Goal: Task Accomplishment & Management: Use online tool/utility

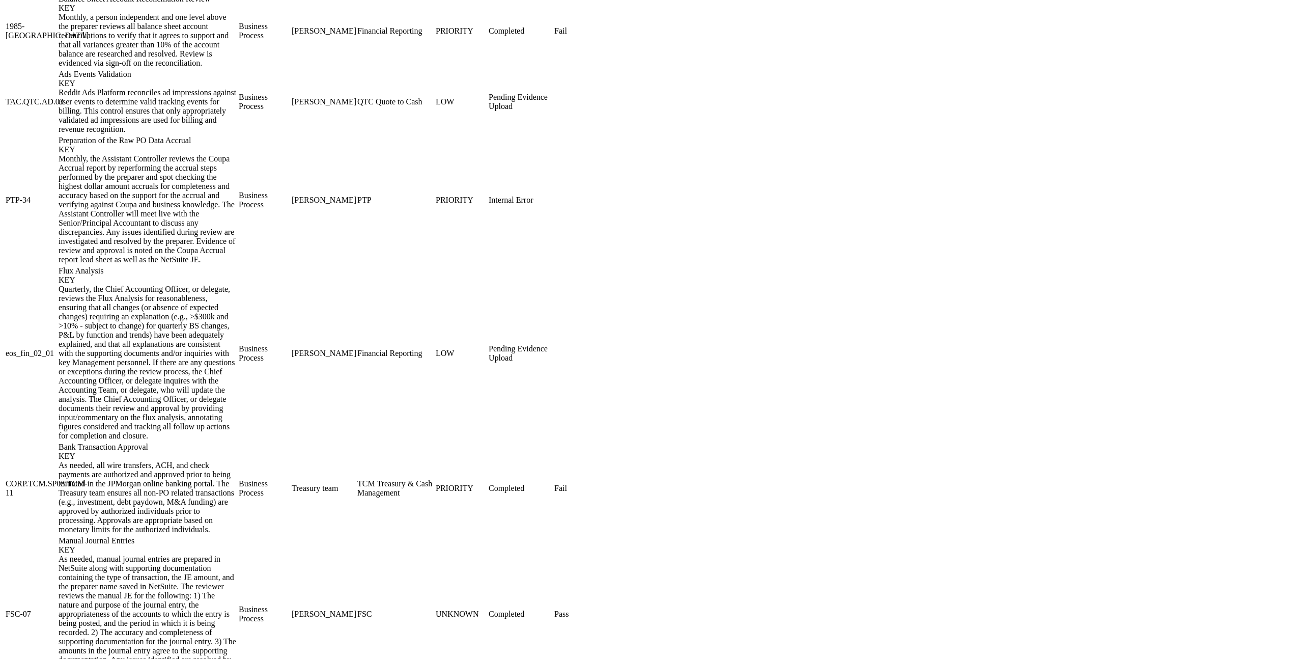
scroll to position [1153, 0]
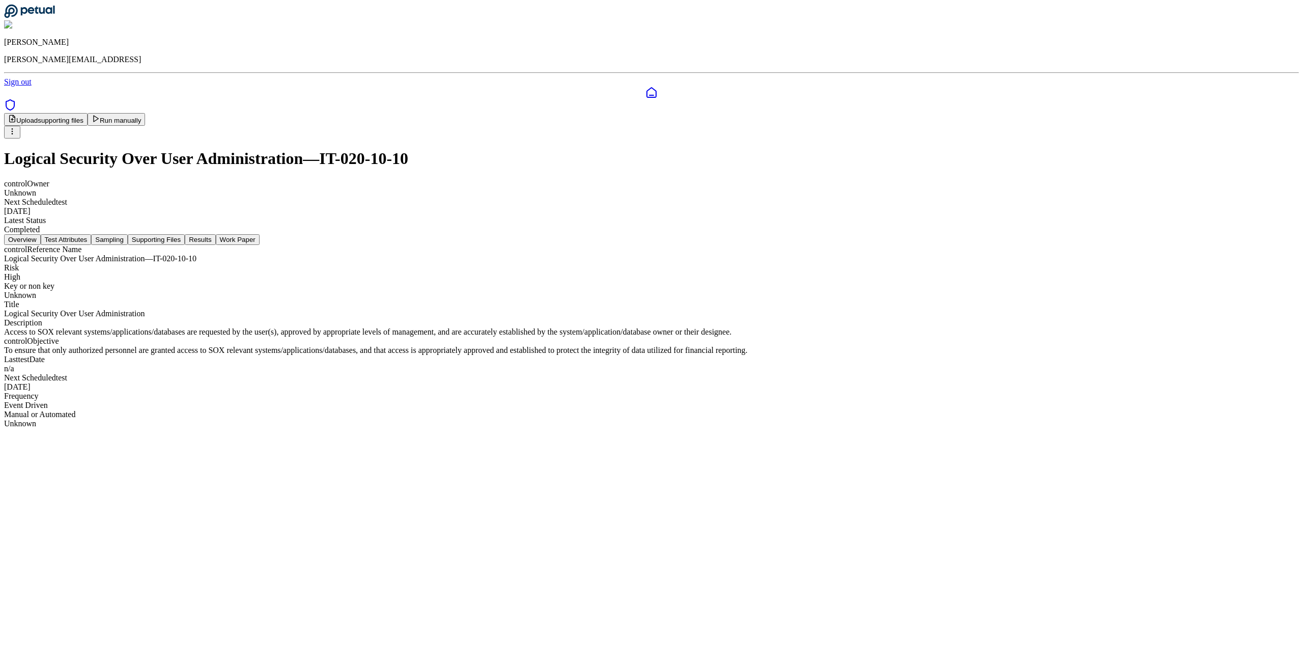
click at [92, 234] on button "Test Attributes" at bounding box center [66, 239] width 51 height 11
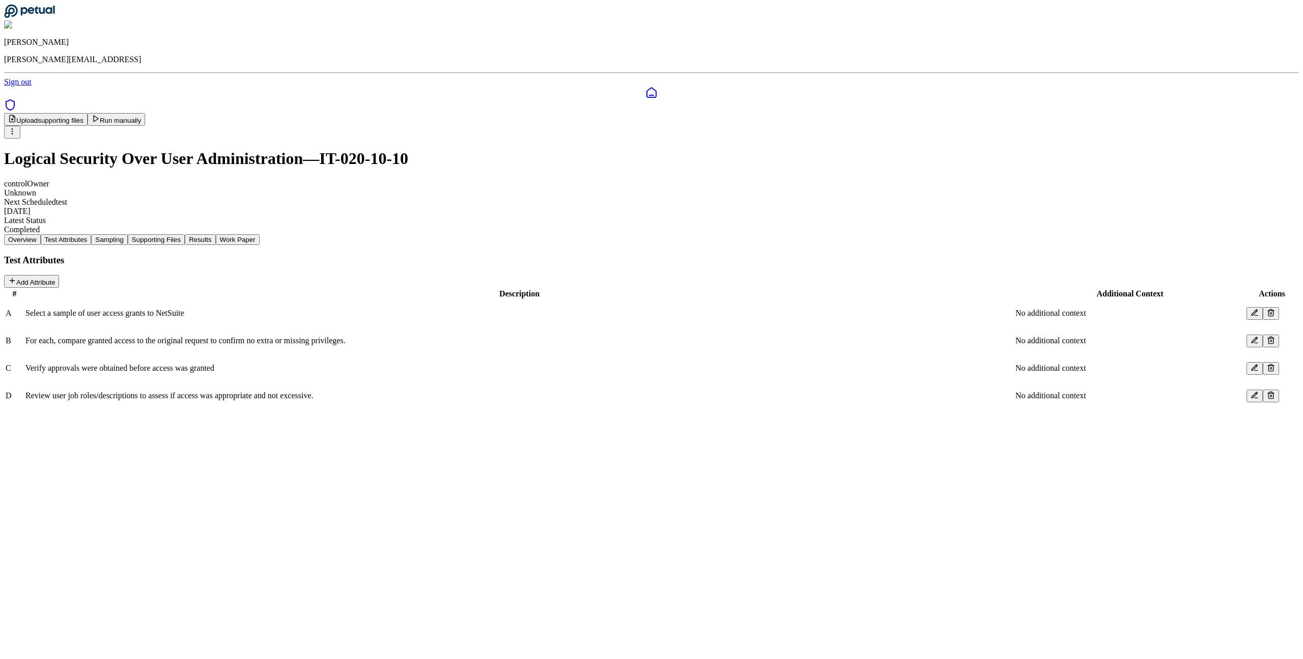
click at [501, 234] on div "Overview Test Attributes Sampling Supporting Files Results Work Paper" at bounding box center [651, 239] width 1295 height 11
click at [128, 234] on button "Sampling" at bounding box center [109, 239] width 37 height 11
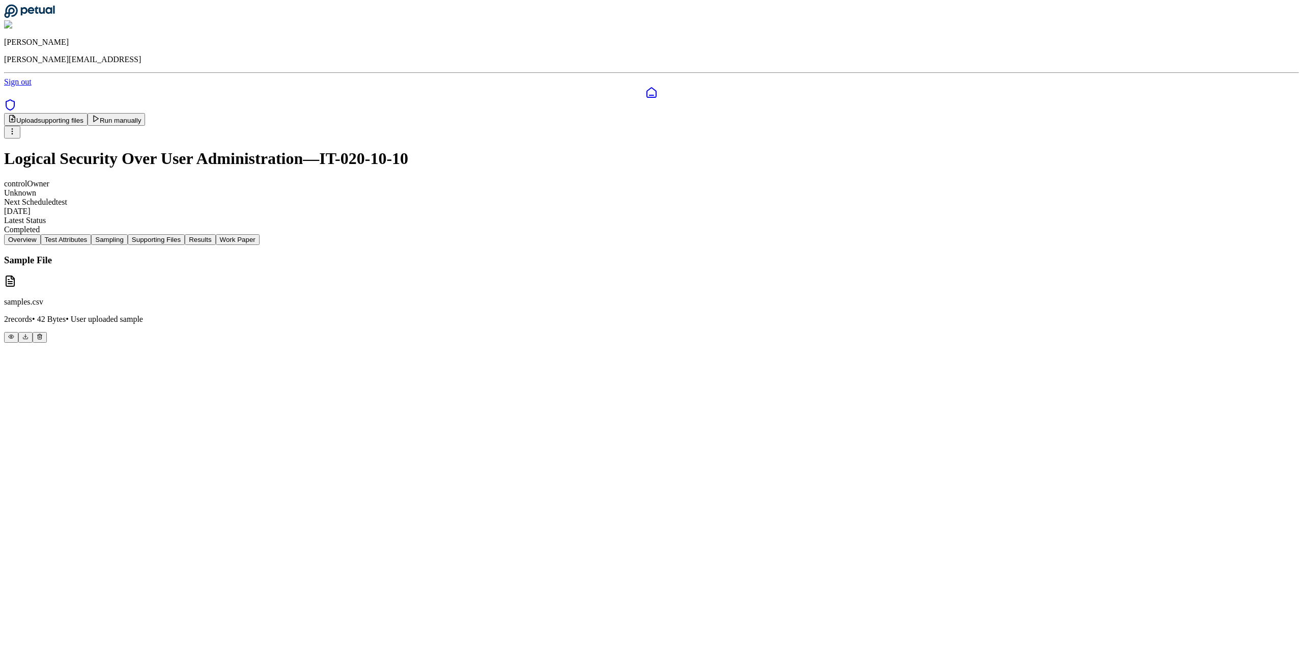
click at [185, 234] on button "Supporting Files" at bounding box center [156, 239] width 57 height 11
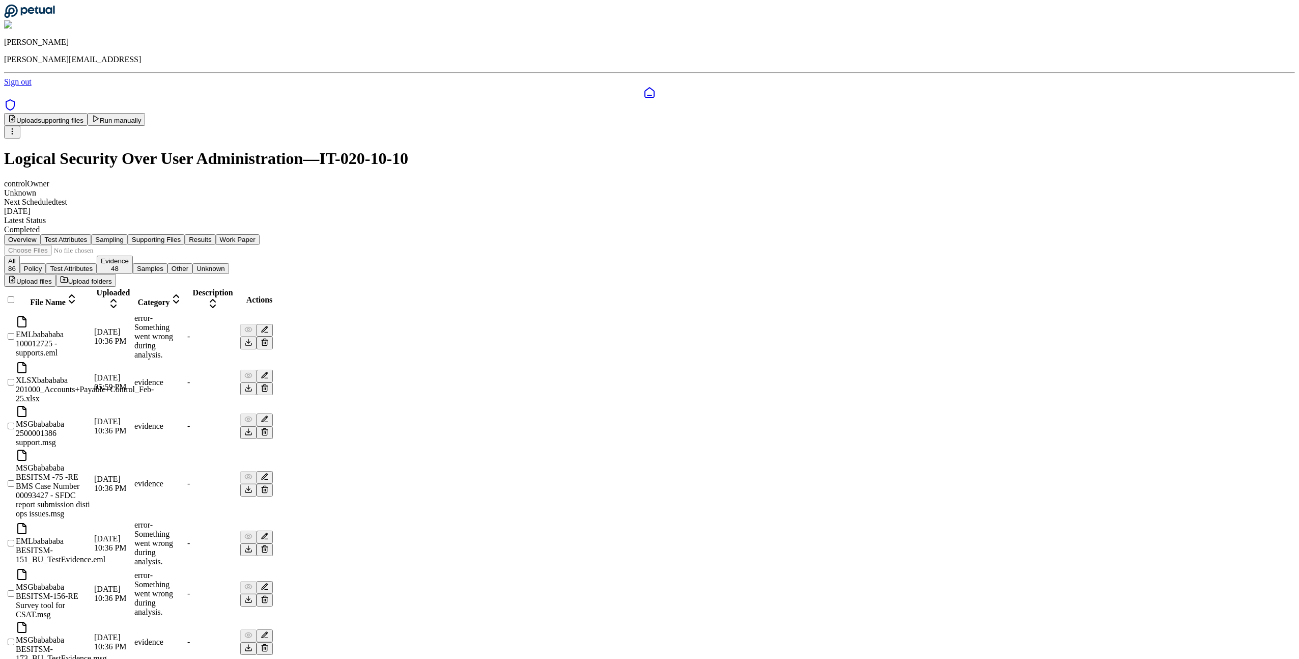
click at [14, 305] on div at bounding box center [10, 305] width 8 height 0
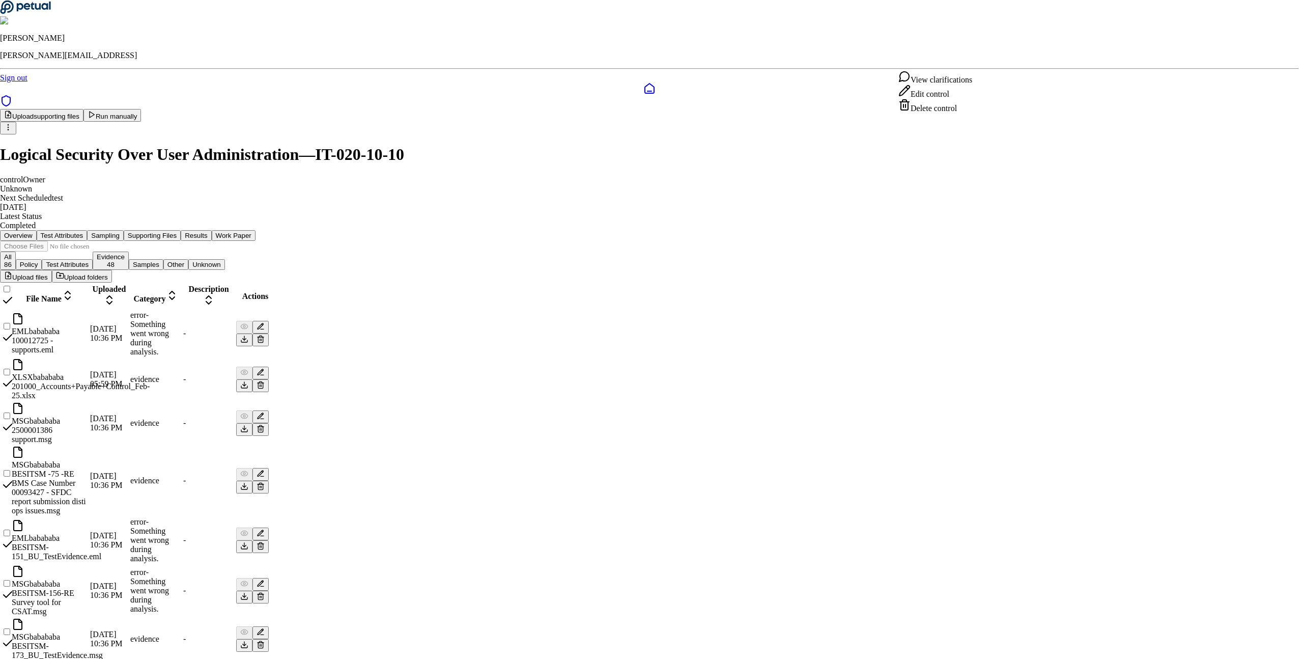
click at [938, 113] on div "Delete control" at bounding box center [936, 106] width 74 height 14
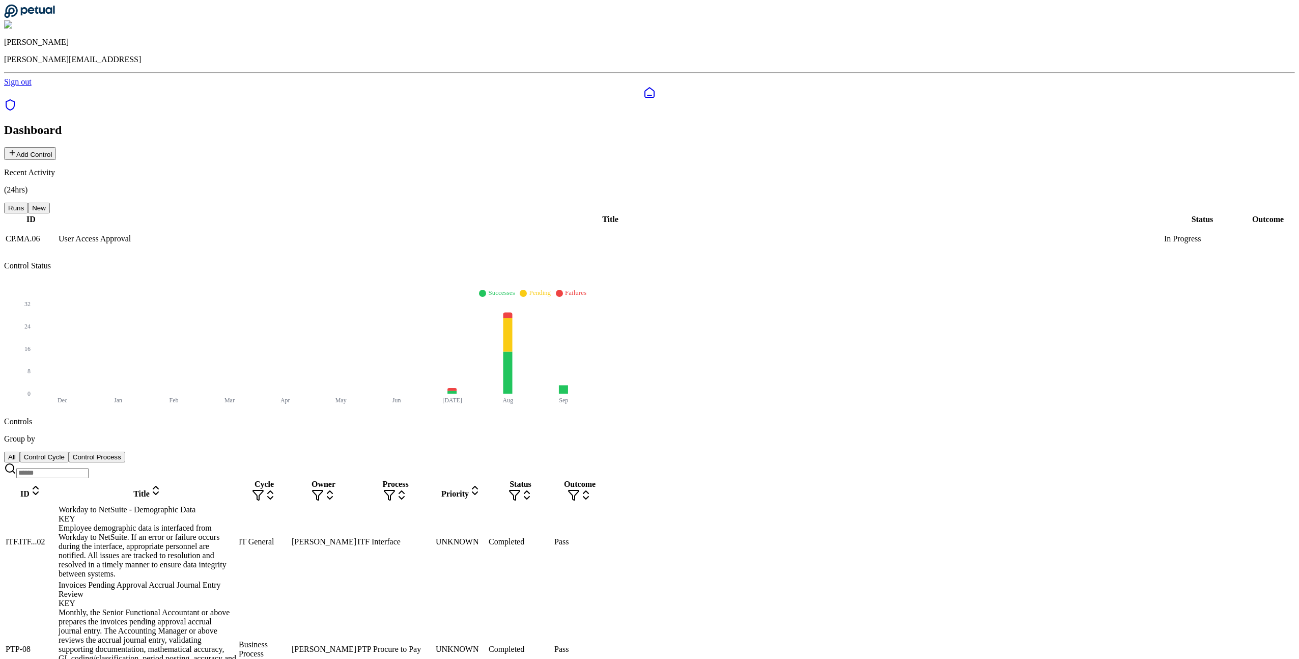
click at [56, 147] on button "Add Control" at bounding box center [30, 153] width 52 height 13
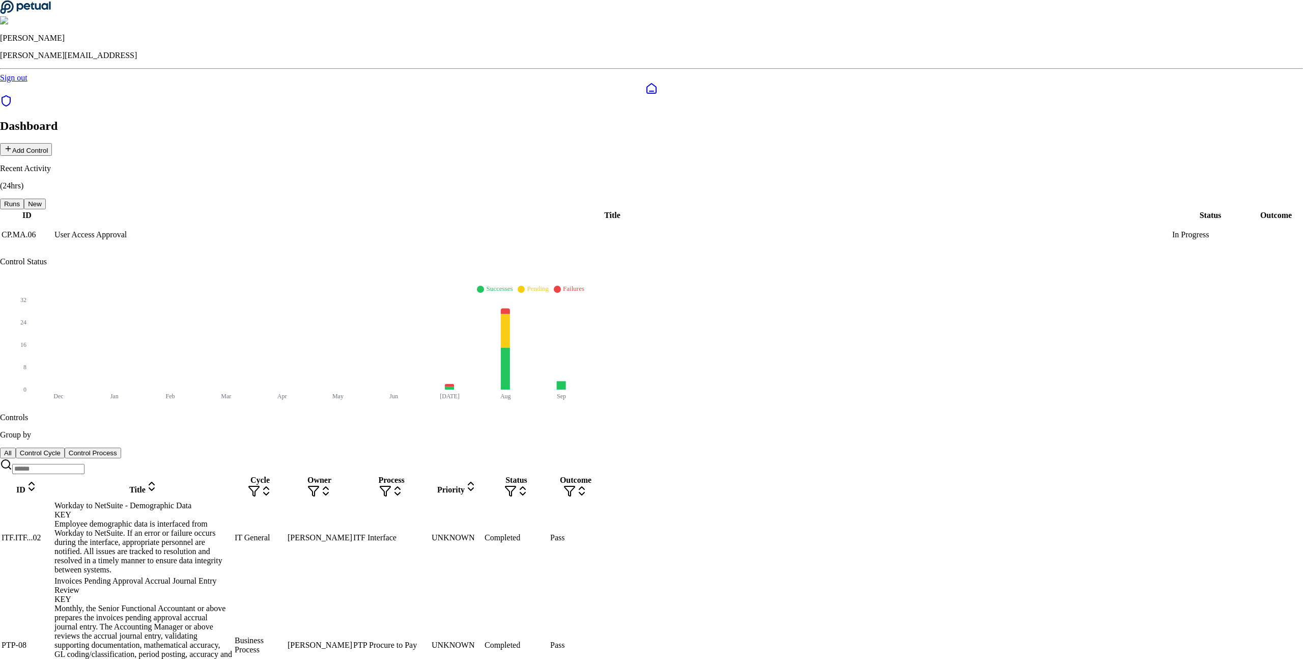
type input "**********"
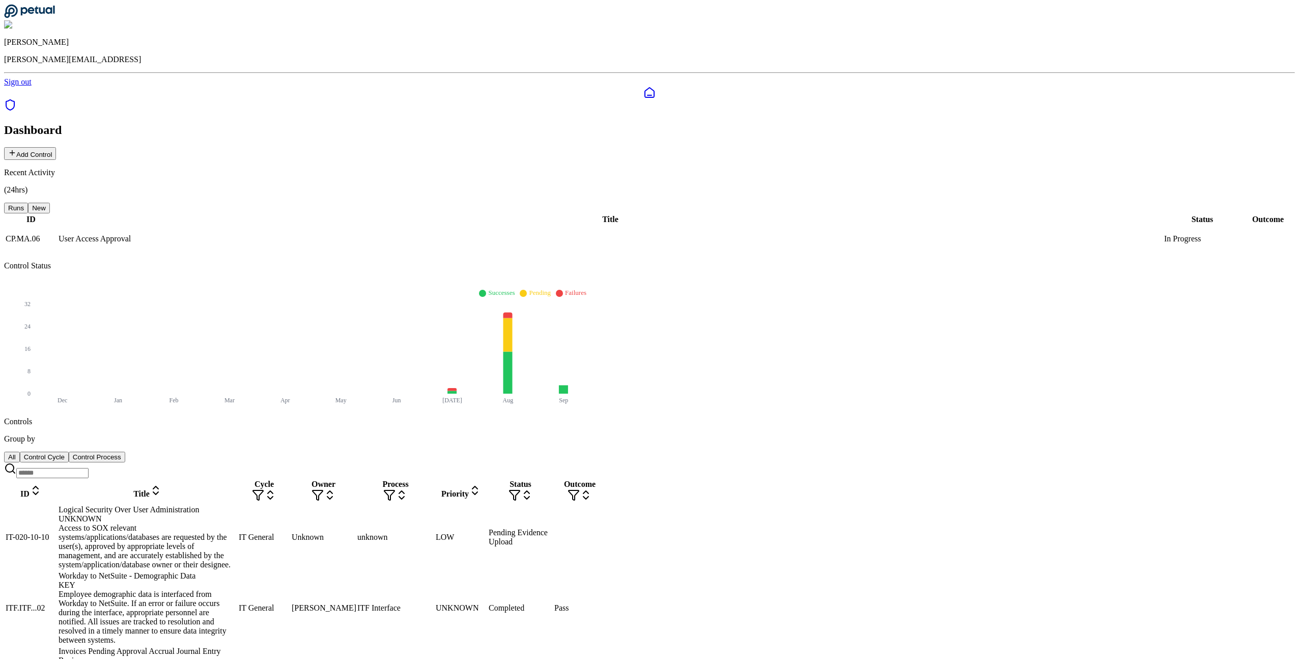
click at [237, 523] on div "Access to SOX relevant systems/applications/databases are requested by the user…" at bounding box center [148, 546] width 178 height 46
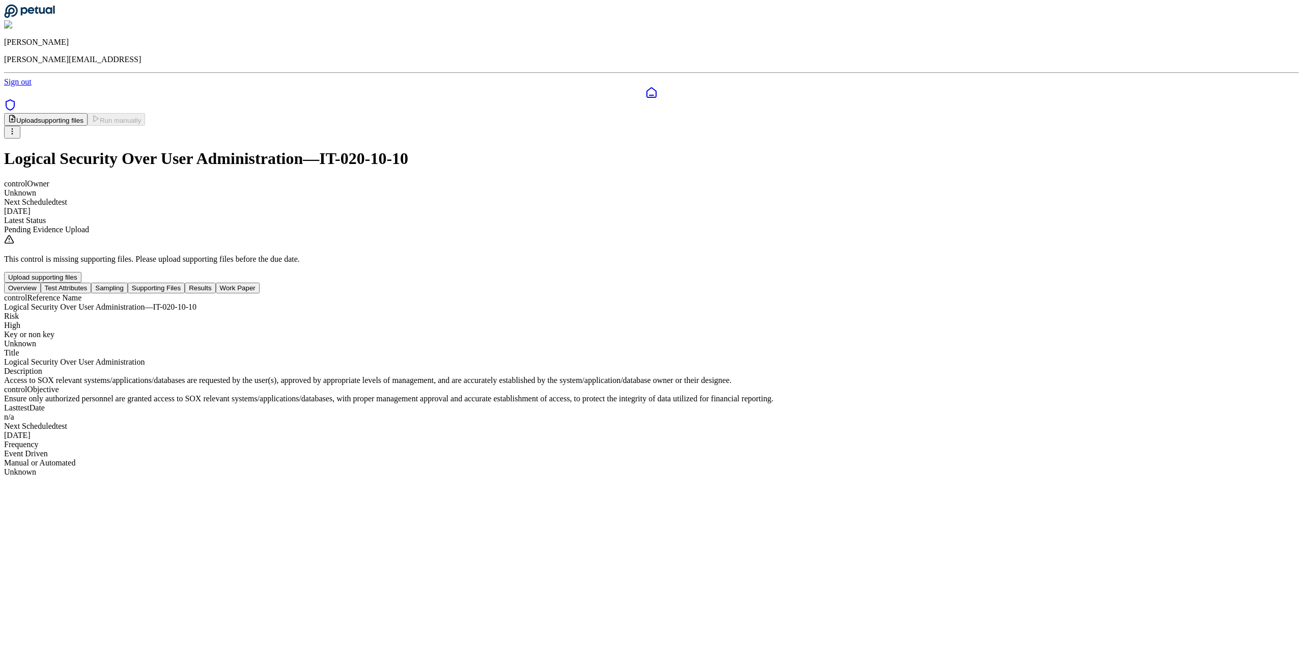
click at [92, 283] on button "Test Attributes" at bounding box center [66, 288] width 51 height 11
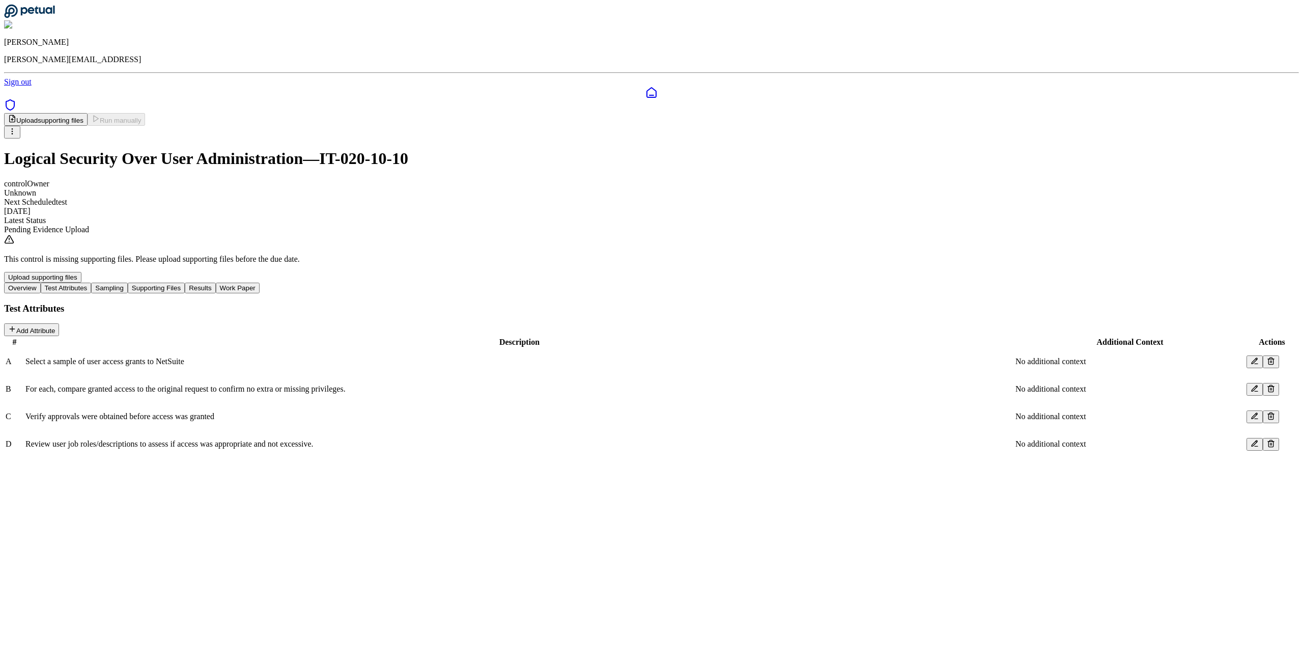
click at [128, 283] on button "Sampling" at bounding box center [109, 288] width 37 height 11
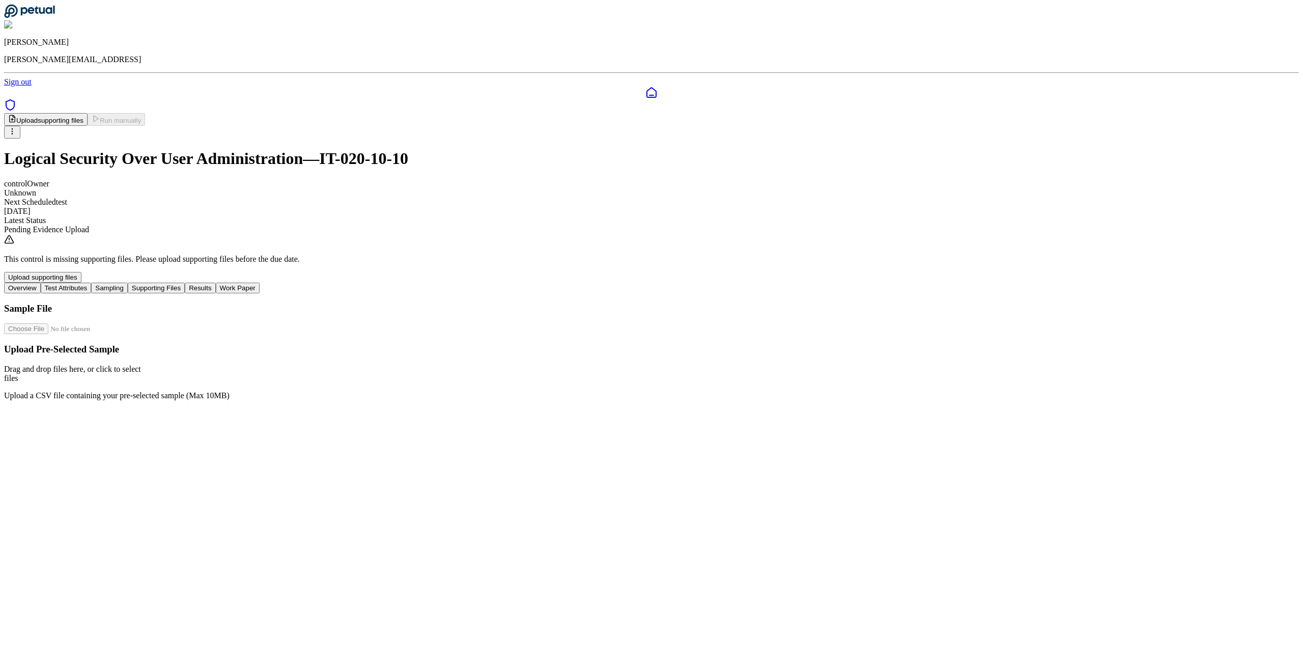
click at [636, 344] on h3 "Upload Pre-Selected Sample" at bounding box center [651, 349] width 1295 height 11
type input "**********"
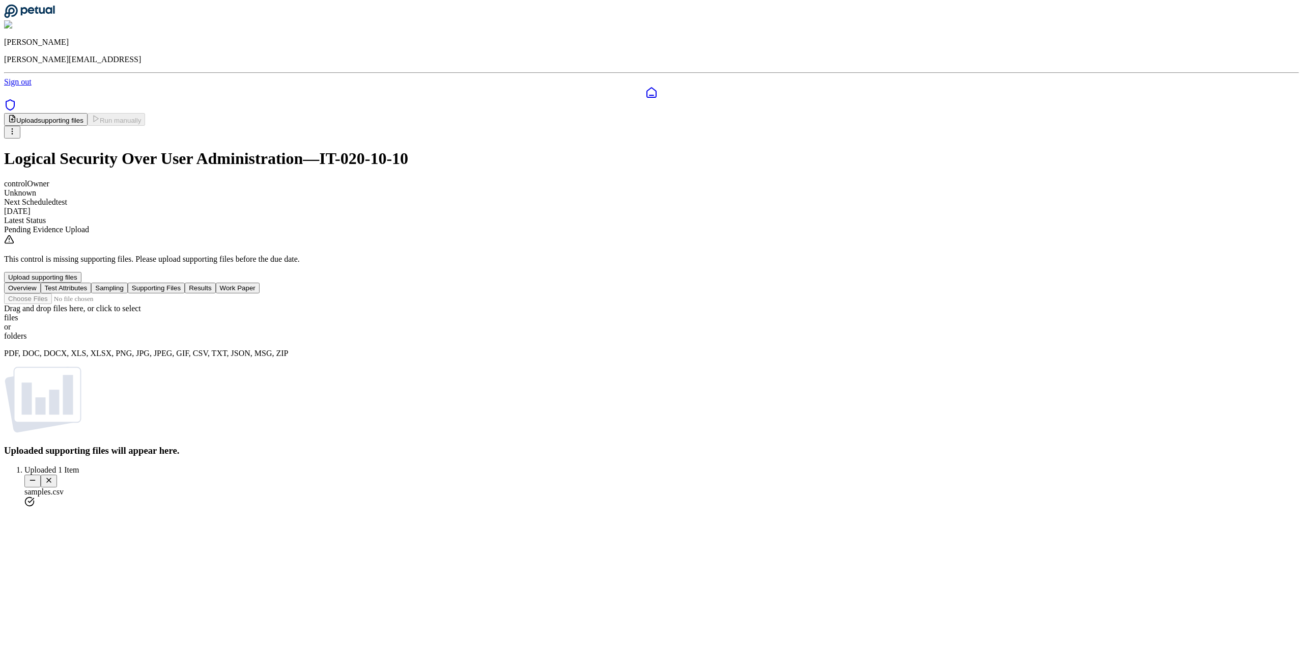
click at [185, 283] on button "Supporting Files" at bounding box center [156, 288] width 57 height 11
click at [616, 304] on div "Drag and drop files here , or click to select files or folders" at bounding box center [651, 322] width 1295 height 37
type input "**********"
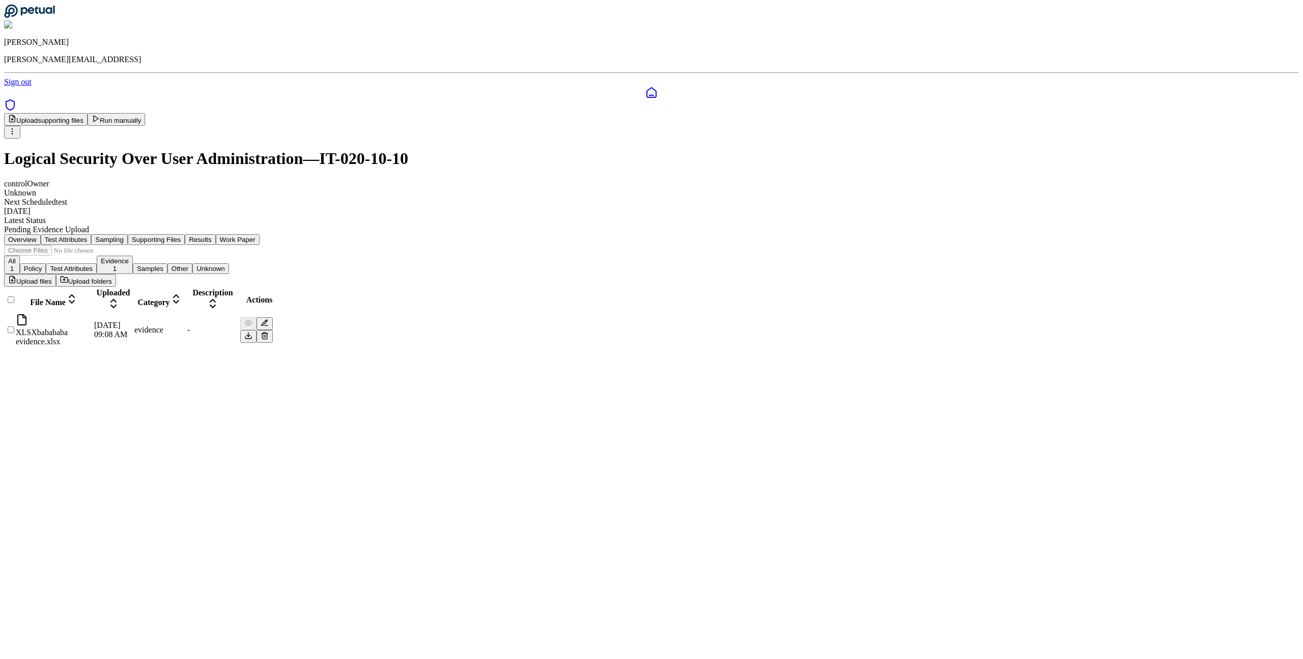
click at [215, 234] on button "Results" at bounding box center [200, 239] width 31 height 11
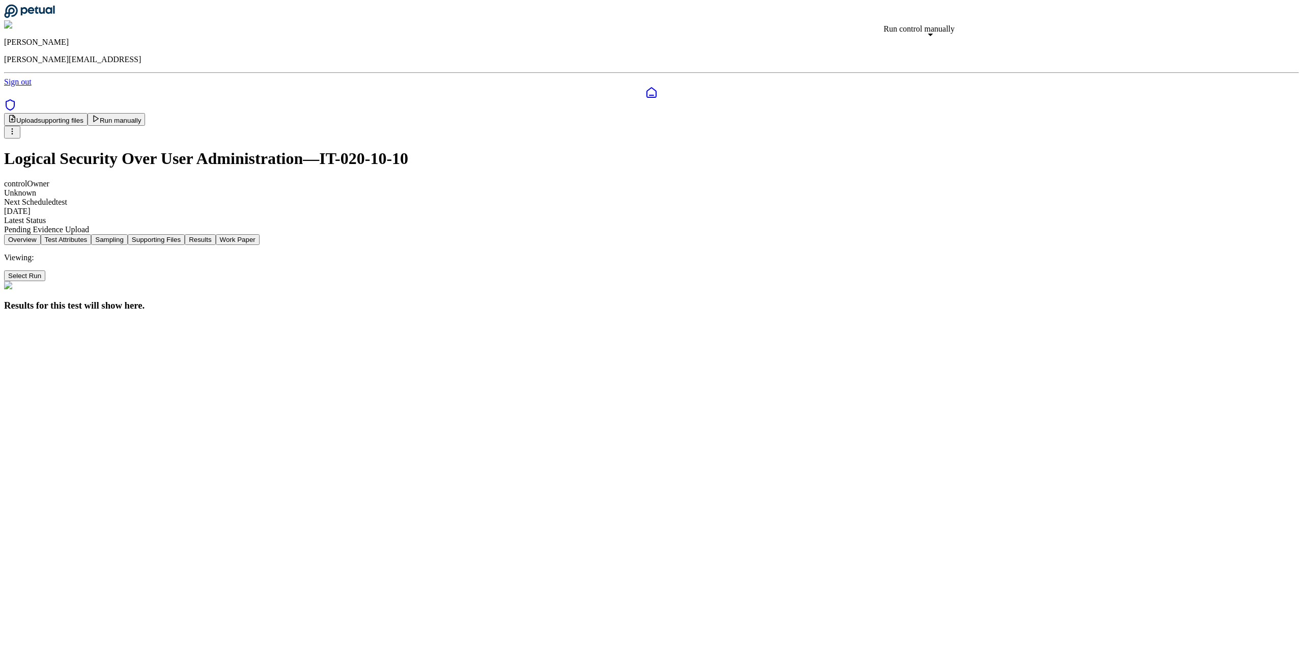
click at [146, 113] on button "Run manually" at bounding box center [117, 119] width 58 height 13
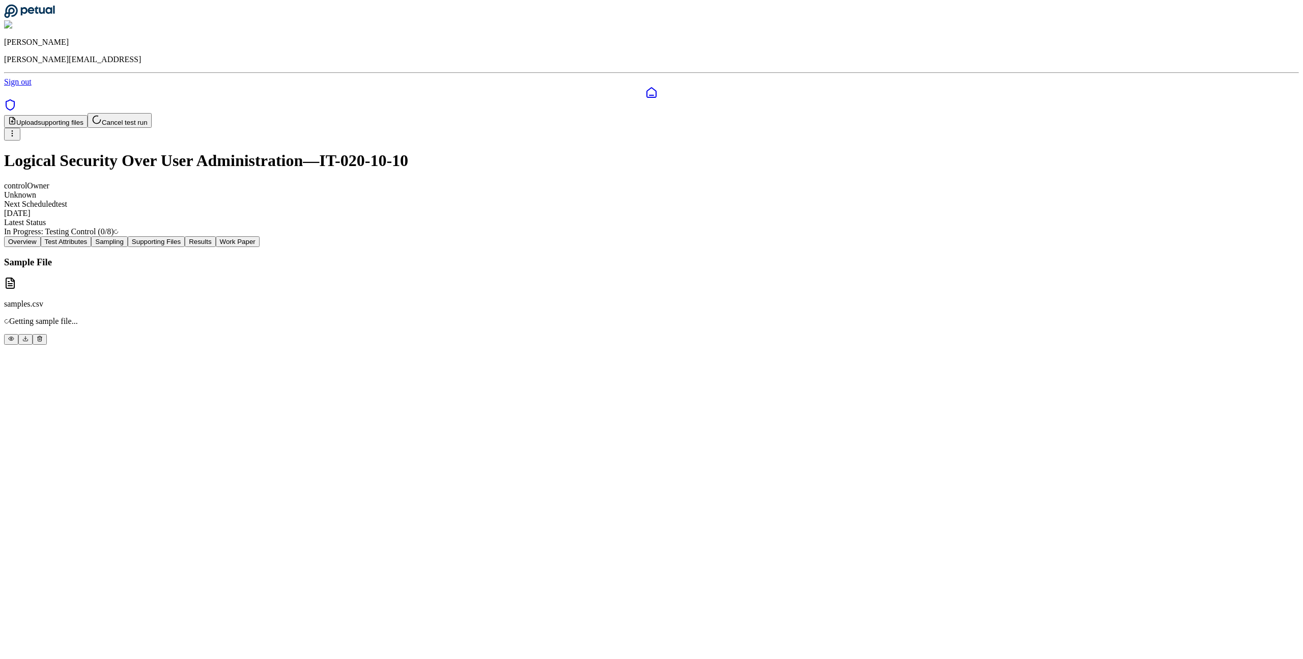
click at [128, 236] on button "Sampling" at bounding box center [109, 241] width 37 height 11
click at [521, 260] on div "Sample File samples.csv Getting sample file..." at bounding box center [651, 301] width 1295 height 89
click at [522, 317] on p "2 records • 119 Bytes • User uploaded sample" at bounding box center [651, 321] width 1295 height 9
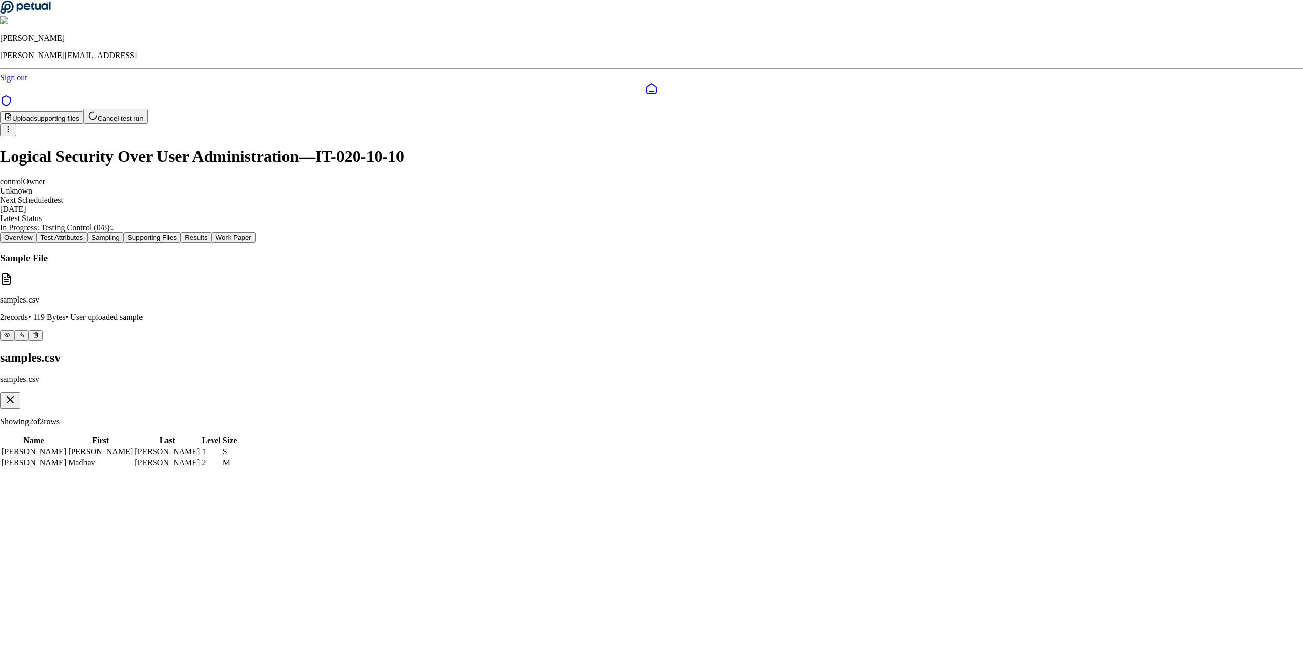
click at [16, 394] on icon "button" at bounding box center [10, 400] width 12 height 12
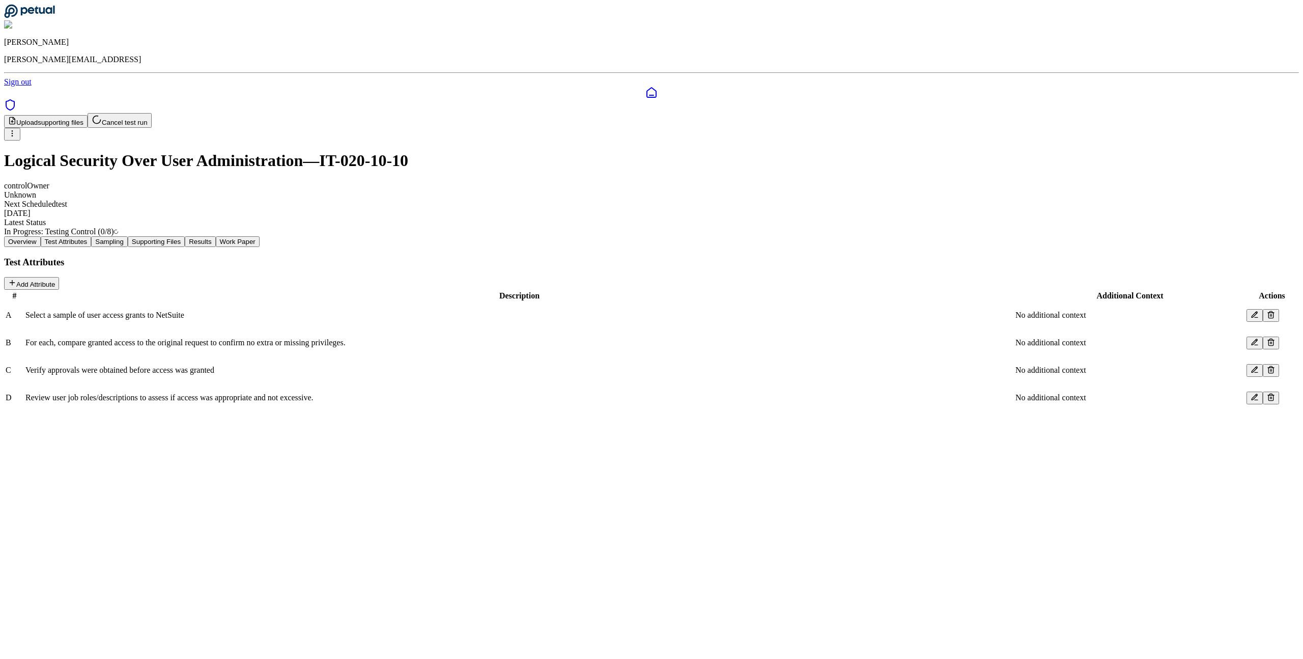
click at [92, 236] on button "Test Attributes" at bounding box center [66, 241] width 51 height 11
click at [128, 236] on button "Sampling" at bounding box center [109, 241] width 37 height 11
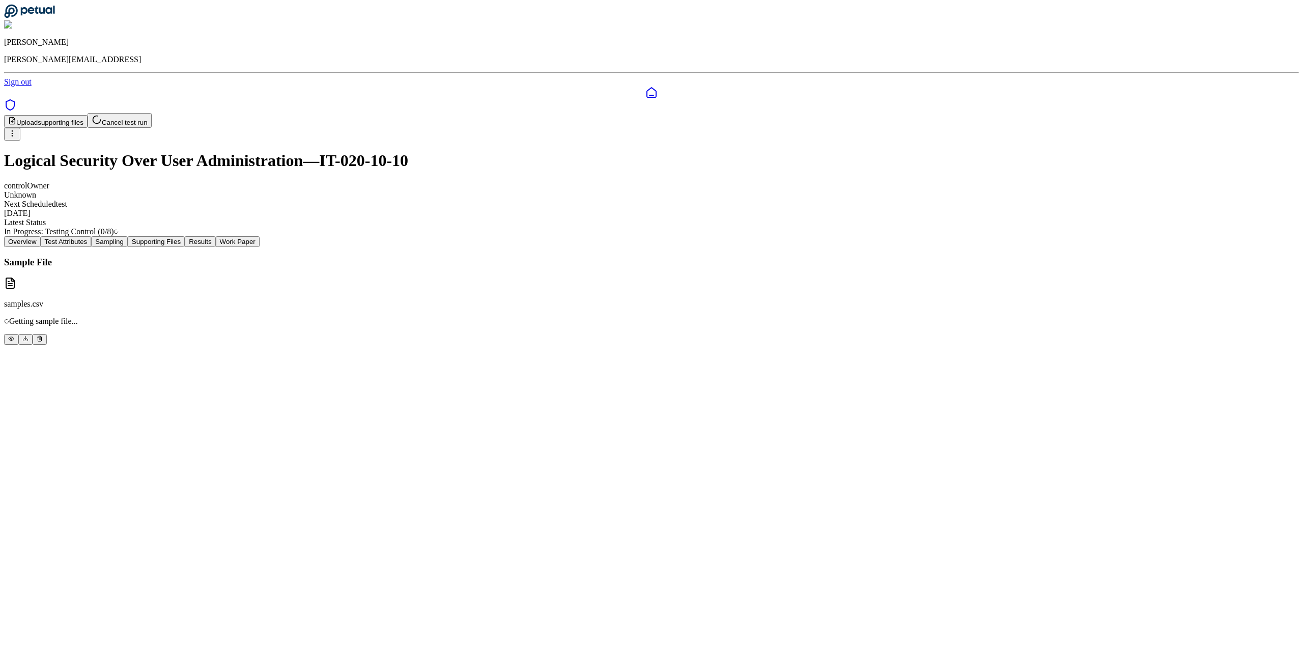
click at [185, 236] on button "Supporting Files" at bounding box center [156, 241] width 57 height 11
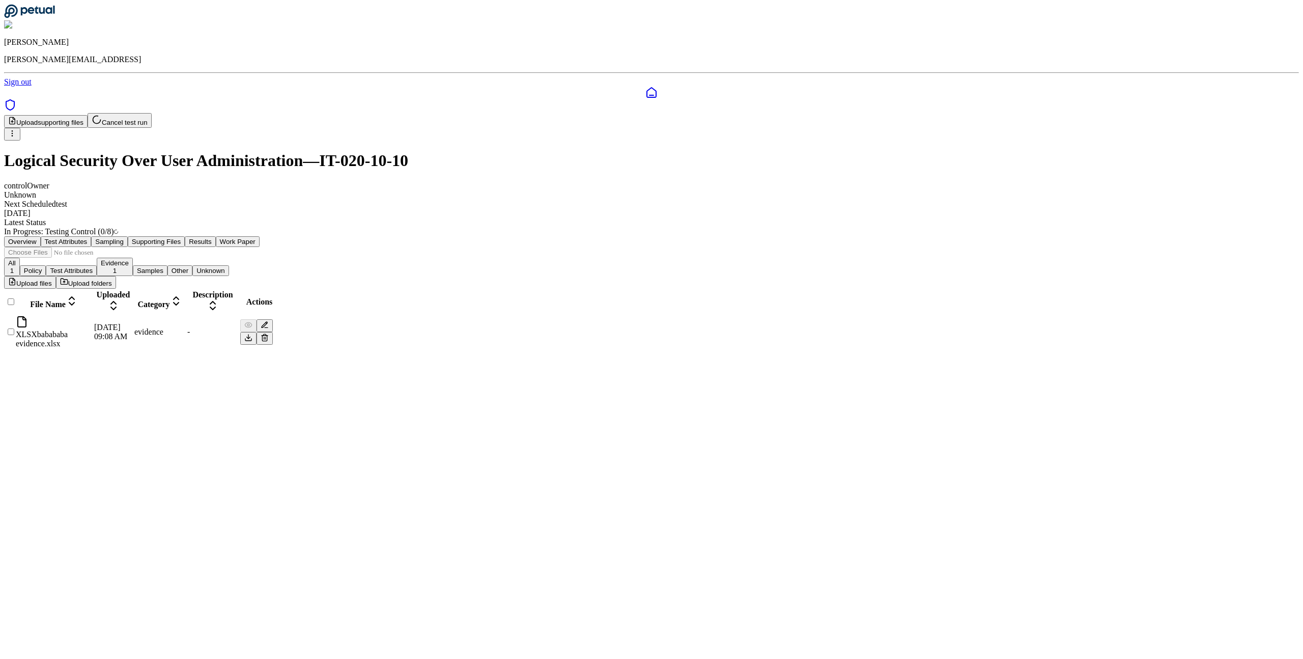
click at [215, 236] on button "Results" at bounding box center [200, 241] width 31 height 11
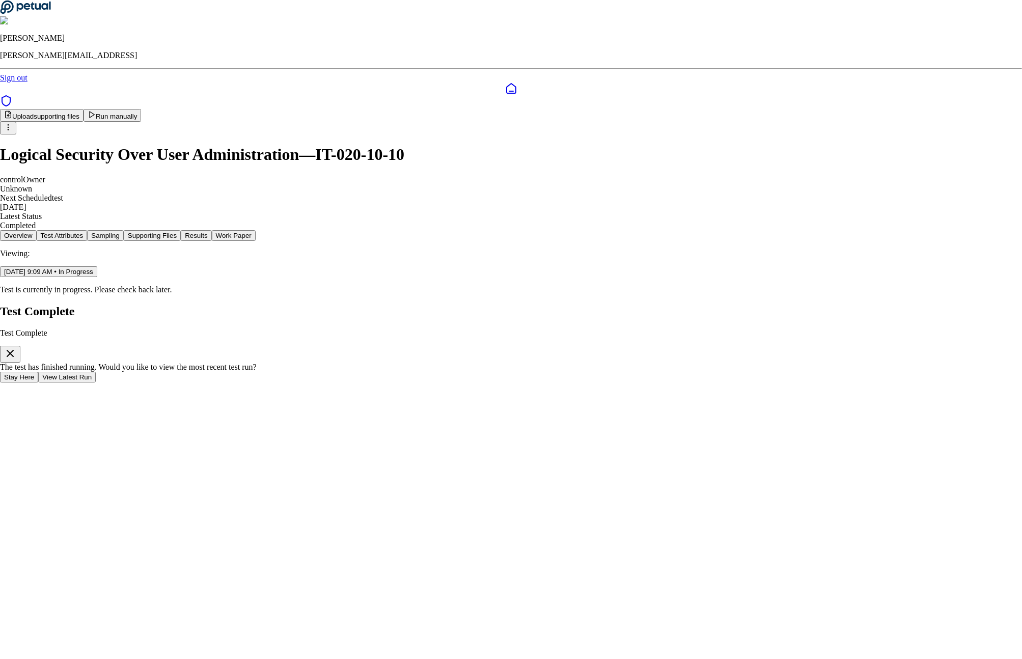
click at [96, 375] on button "View Latest Run" at bounding box center [67, 377] width 58 height 11
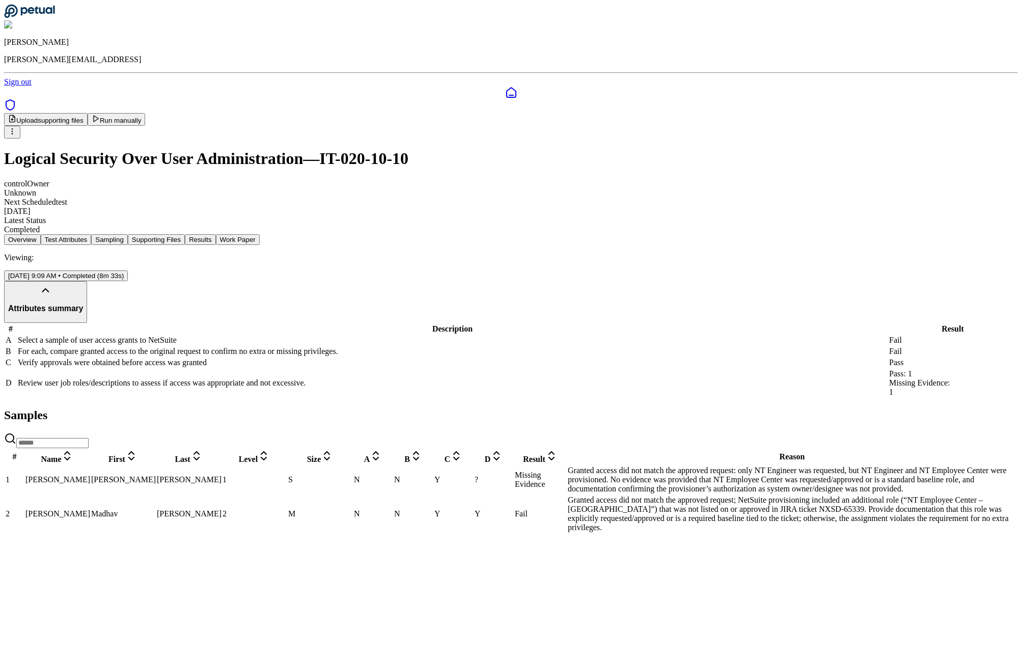
click at [586, 335] on td "Select a sample of user access grants to NetSuite" at bounding box center [452, 340] width 870 height 10
click at [393, 475] on td "N" at bounding box center [372, 479] width 39 height 29
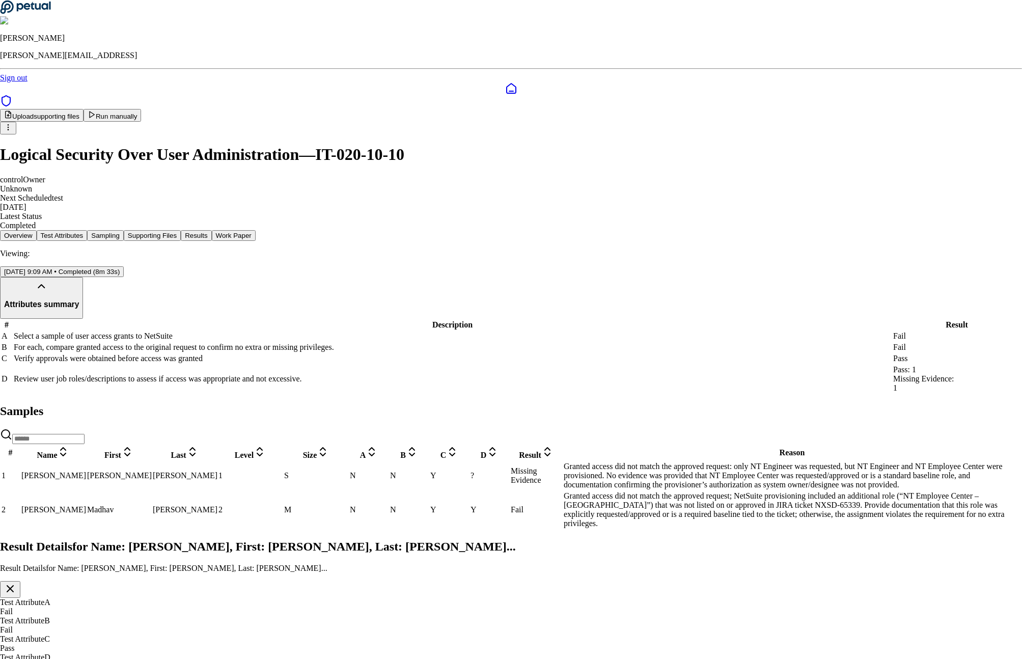
drag, startPoint x: 397, startPoint y: 278, endPoint x: 474, endPoint y: 277, distance: 76.9
copy p "NT Employee Center"
click at [39, 616] on div "Test Attribute B Fail" at bounding box center [511, 625] width 1022 height 18
drag, startPoint x: 486, startPoint y: 269, endPoint x: 563, endPoint y: 268, distance: 76.9
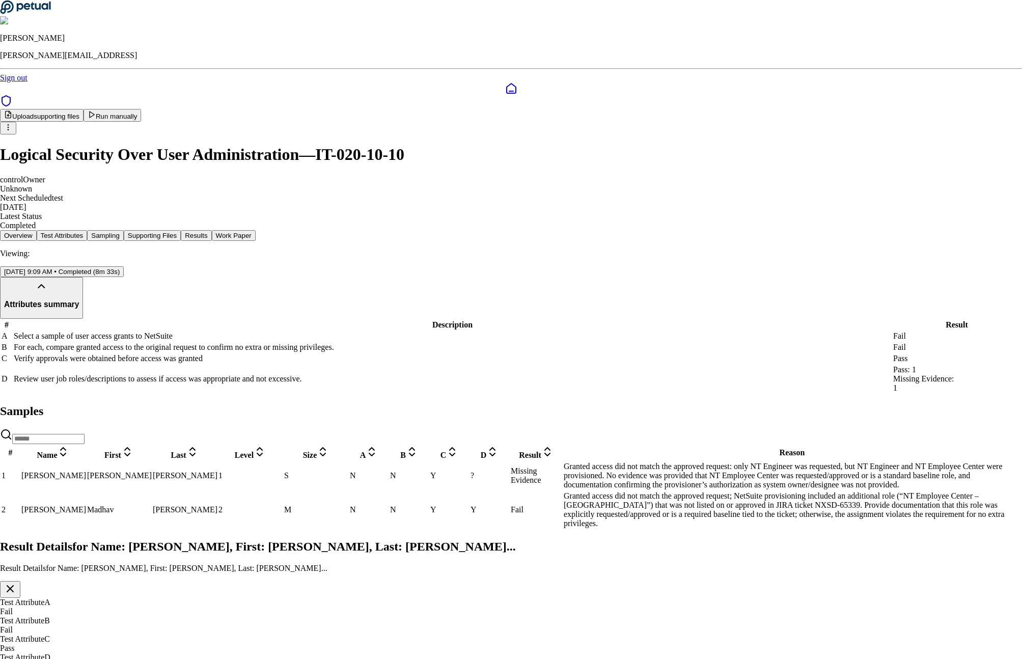
copy p "NT Employee Center"
type textarea "**********"
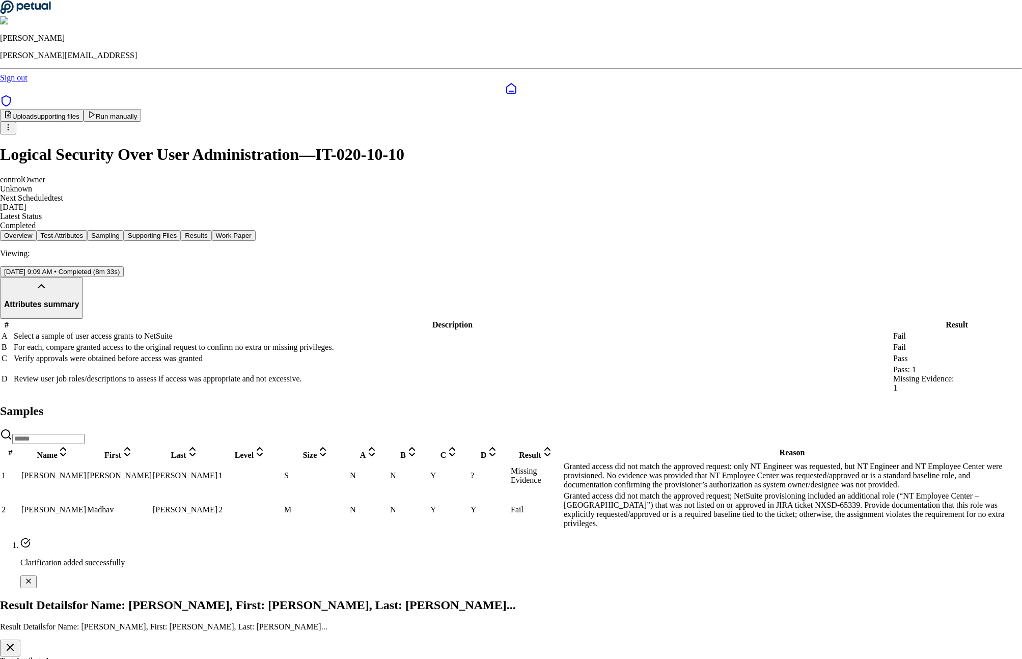
click at [16, 641] on icon "button" at bounding box center [10, 647] width 12 height 12
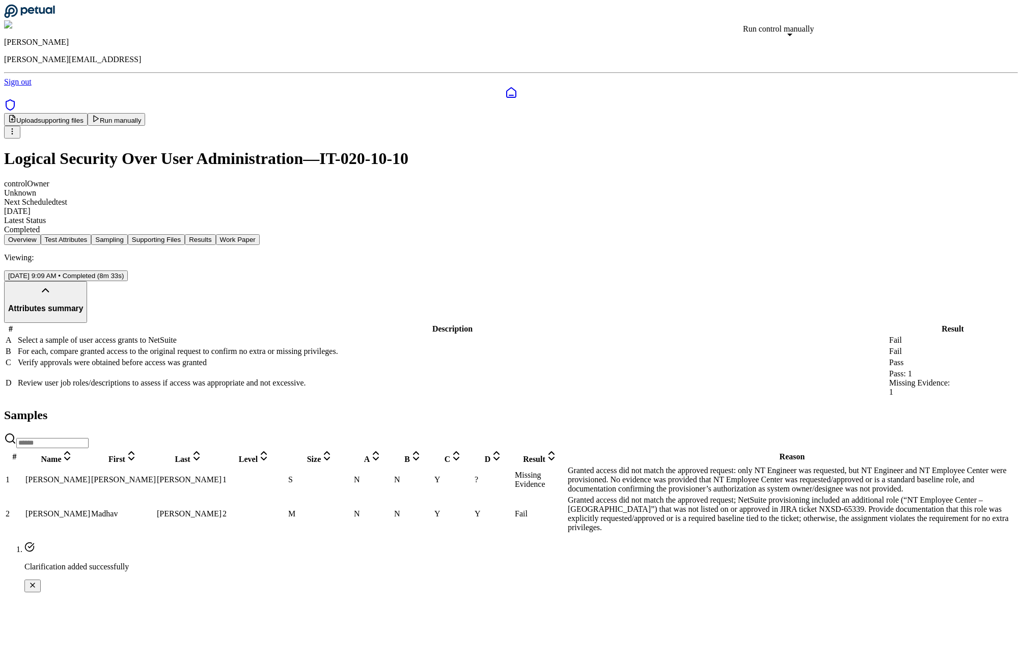
click at [146, 113] on button "Run manually" at bounding box center [117, 119] width 58 height 13
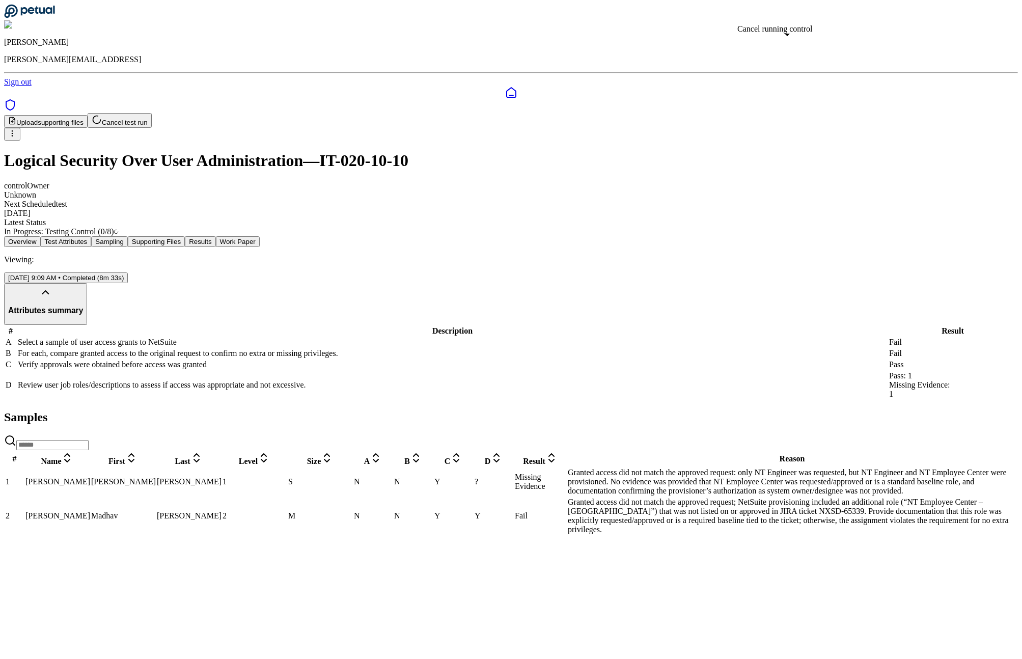
click at [843, 65] on html "[PERSON_NAME] [PERSON_NAME][EMAIL_ADDRESS] Sign out Upload supporting files Can…" at bounding box center [511, 272] width 1022 height 544
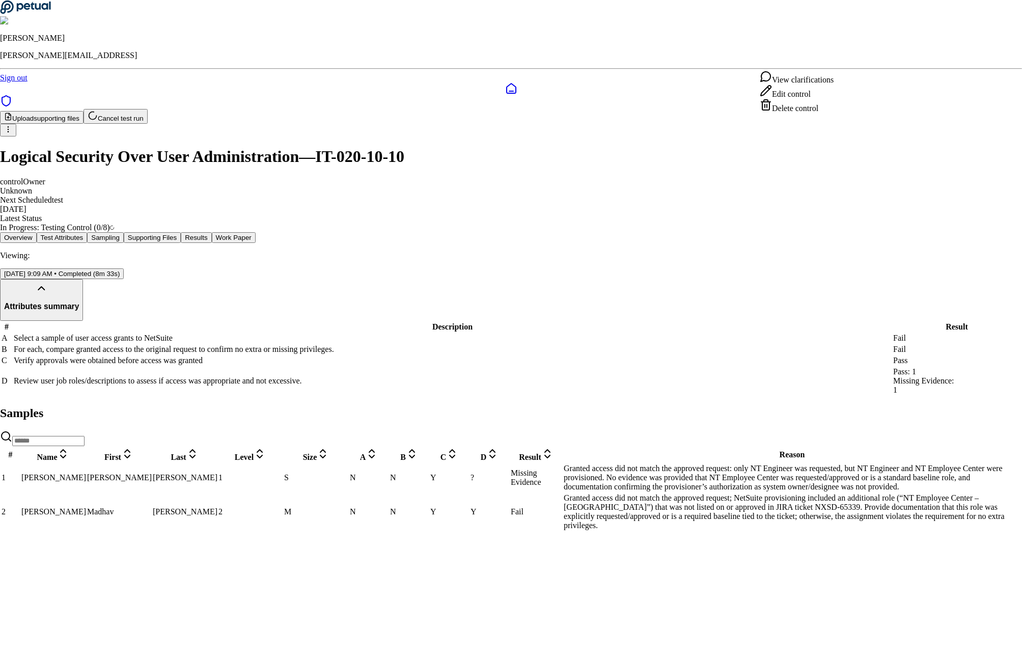
click at [827, 82] on div "View clarifications" at bounding box center [797, 77] width 74 height 14
click at [839, 62] on html "[PERSON_NAME] [PERSON_NAME][EMAIL_ADDRESS] Sign out Upload supporting files Can…" at bounding box center [511, 270] width 1022 height 540
click at [792, 85] on div "View clarifications" at bounding box center [797, 77] width 74 height 14
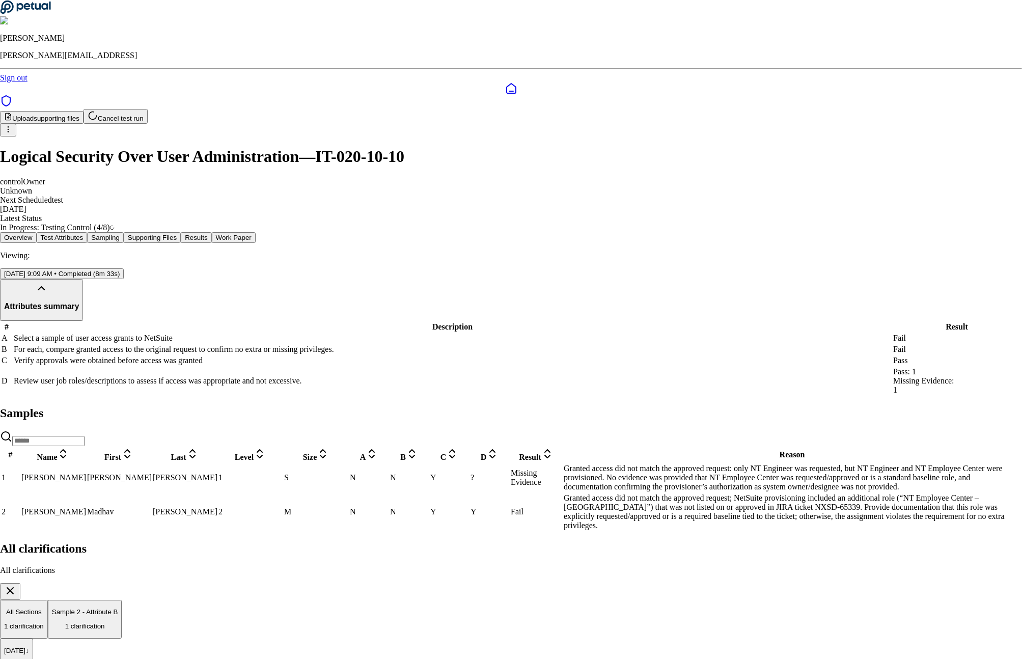
click at [593, 542] on div "All clarifications All clarifications All Sections 1 clarification Sample 2 - A…" at bounding box center [511, 645] width 1022 height 207
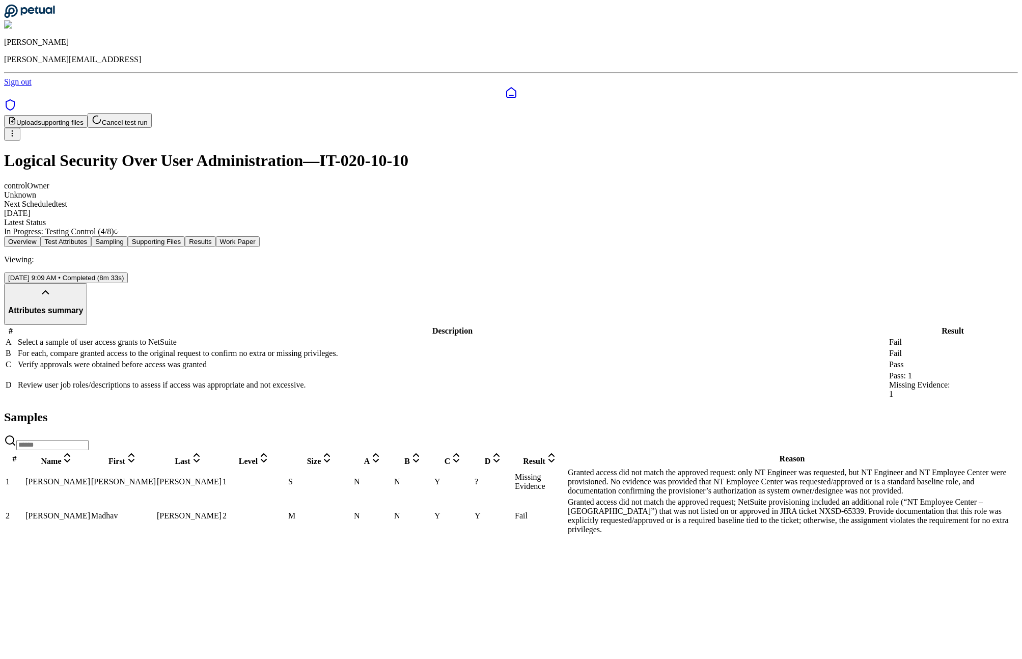
click at [440, 477] on span "Y" at bounding box center [437, 481] width 6 height 9
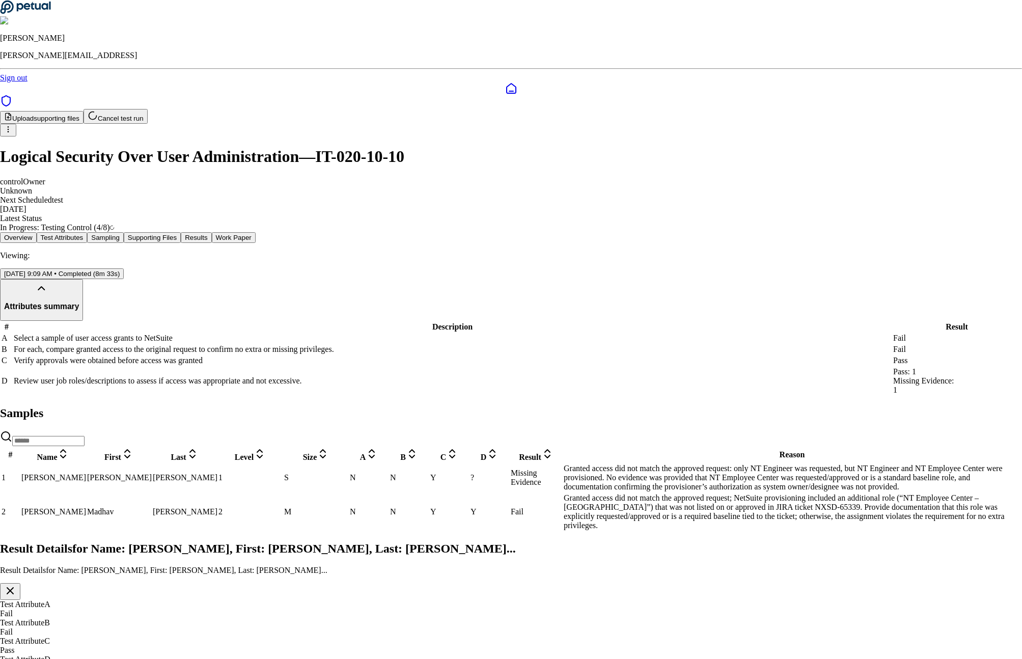
drag, startPoint x: 485, startPoint y: 246, endPoint x: 544, endPoint y: 256, distance: 59.3
click at [53, 655] on div "Test Attribute D Missing Evidence" at bounding box center [511, 664] width 1022 height 18
click at [52, 618] on div "Test Attribute B Fail" at bounding box center [511, 627] width 1022 height 18
click at [63, 600] on div "Test Attribute A Fail" at bounding box center [511, 609] width 1022 height 18
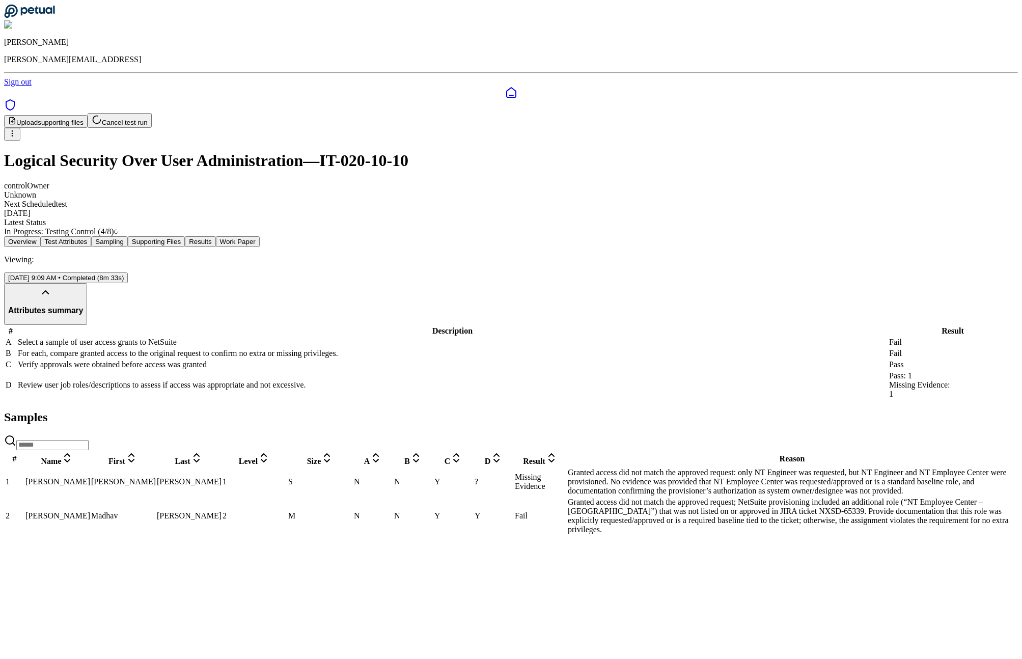
click at [433, 471] on td "N" at bounding box center [413, 481] width 39 height 29
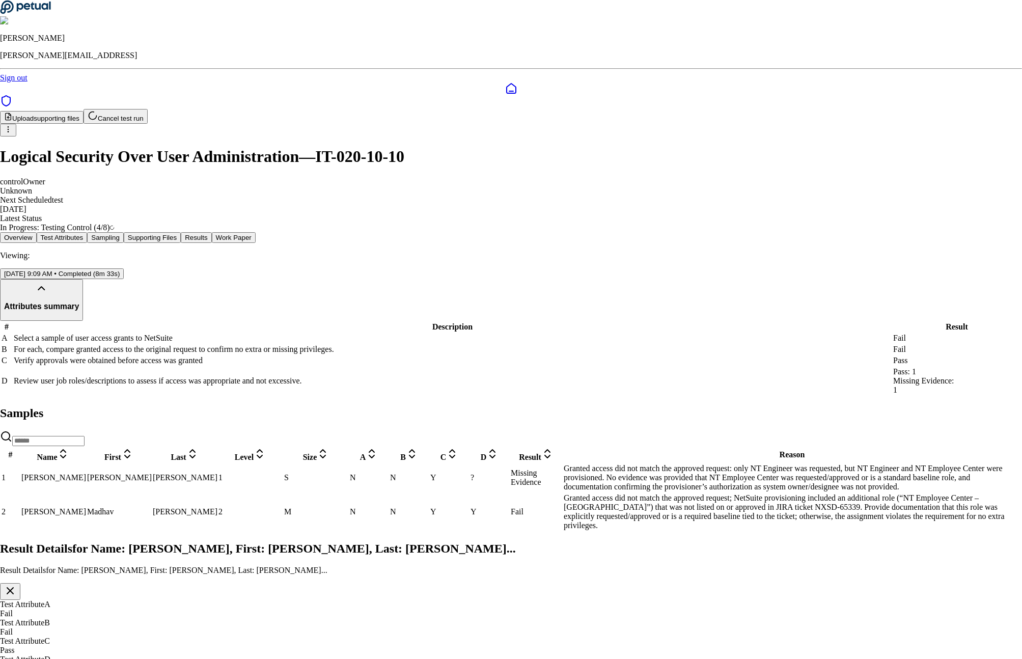
drag, startPoint x: 439, startPoint y: 260, endPoint x: 572, endPoint y: 260, distance: 132.9
click at [56, 636] on div "Test Attribute C Pass" at bounding box center [511, 645] width 1022 height 18
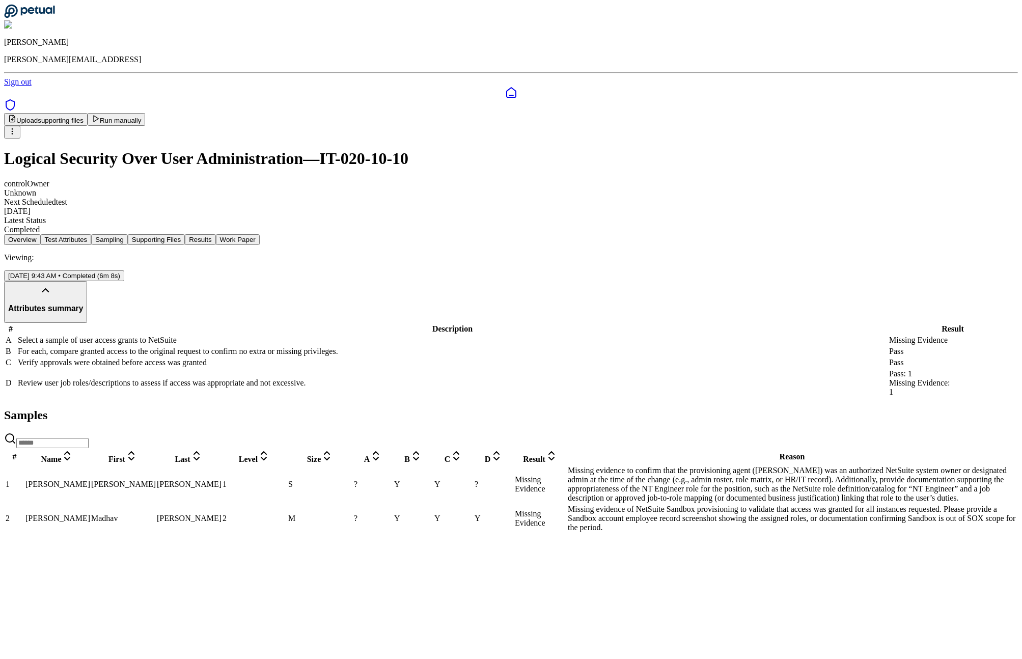
click at [433, 472] on td "Y" at bounding box center [413, 484] width 39 height 38
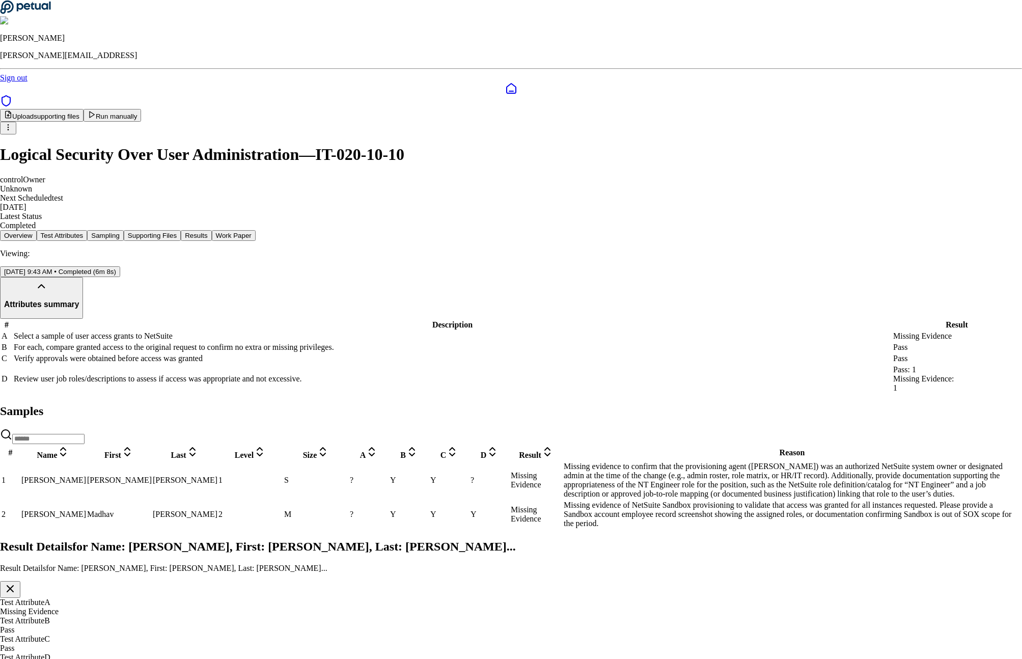
click at [986, 540] on div "Result Details for Name: [PERSON_NAME], First: [PERSON_NAME], Last: [PERSON_NAM…" at bounding box center [511, 569] width 1022 height 58
click at [20, 581] on button "button" at bounding box center [10, 589] width 20 height 17
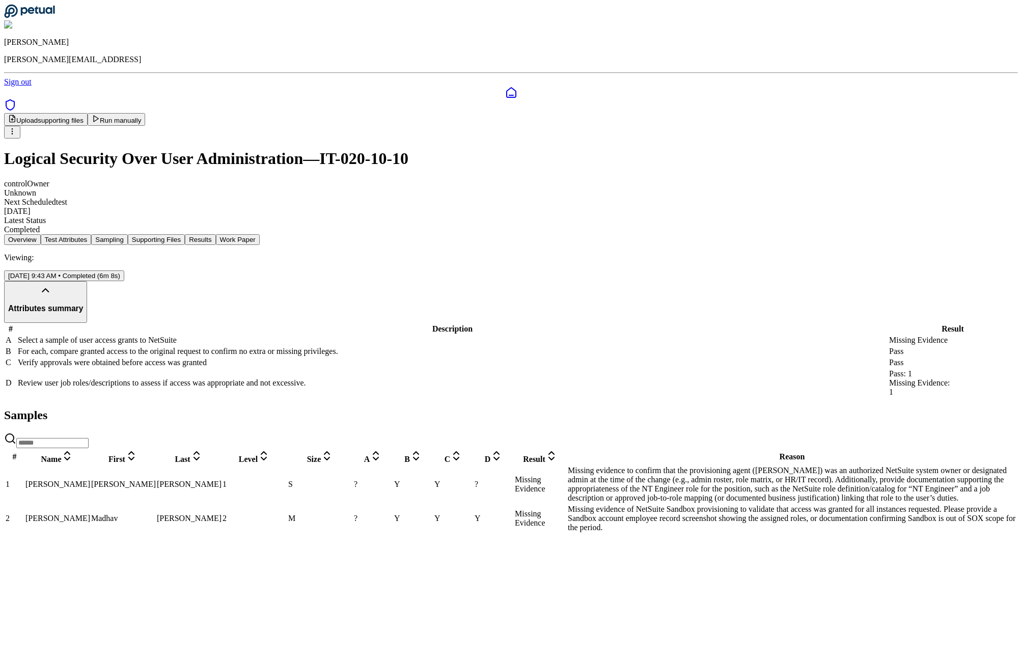
click at [473, 483] on td "Y" at bounding box center [453, 484] width 39 height 38
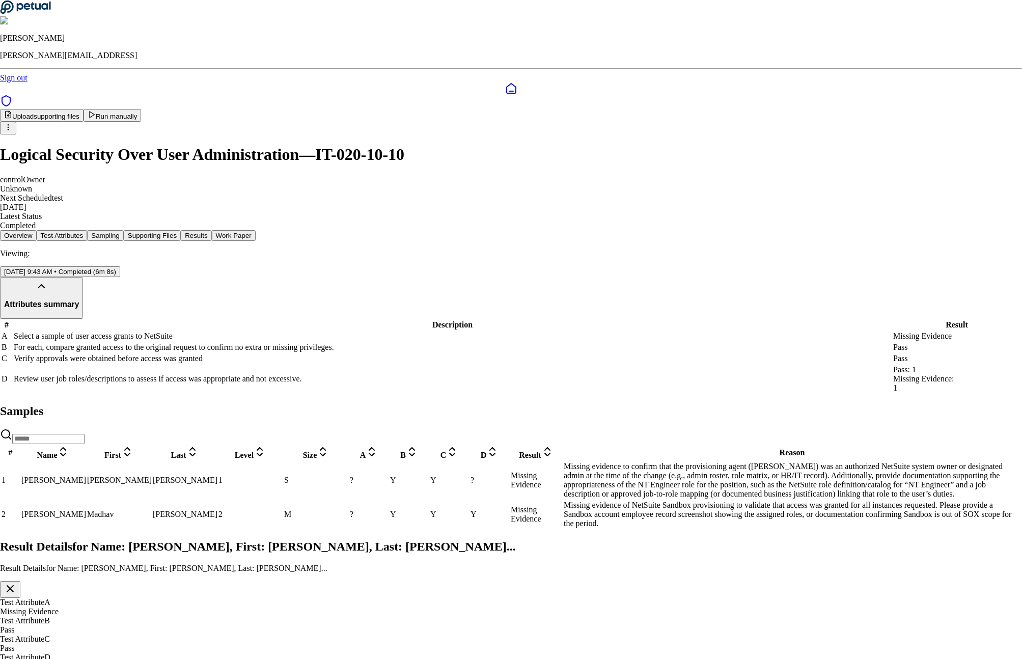
click at [52, 616] on div "Test Attribute B Pass" at bounding box center [511, 625] width 1022 height 18
drag, startPoint x: 480, startPoint y: 279, endPoint x: 490, endPoint y: 299, distance: 22.8
click at [16, 582] on icon "button" at bounding box center [10, 588] width 12 height 12
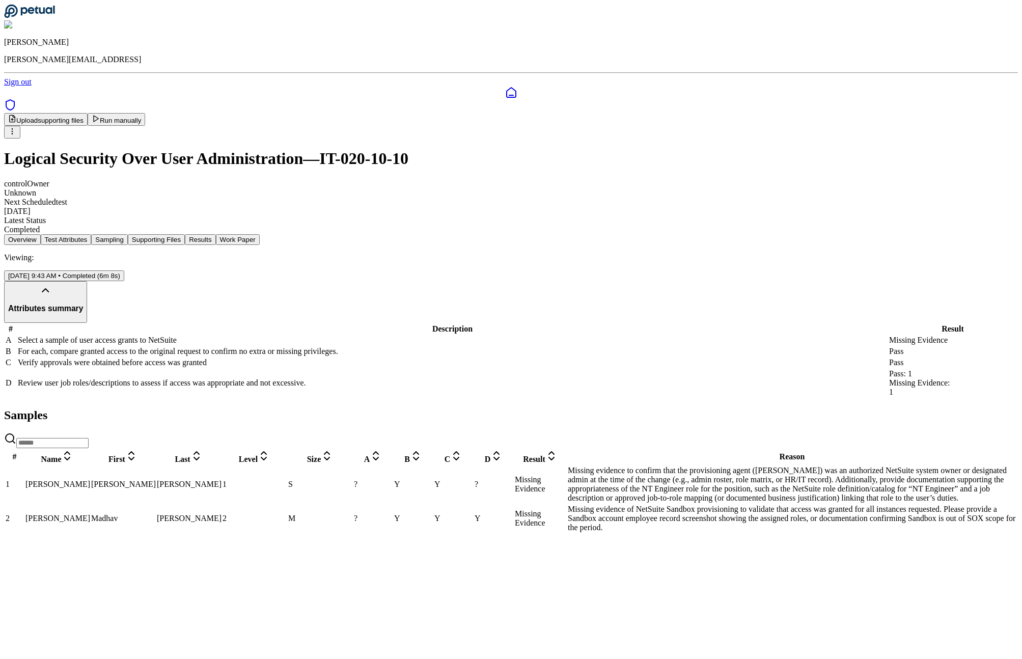
click at [433, 509] on td "Y" at bounding box center [413, 518] width 39 height 29
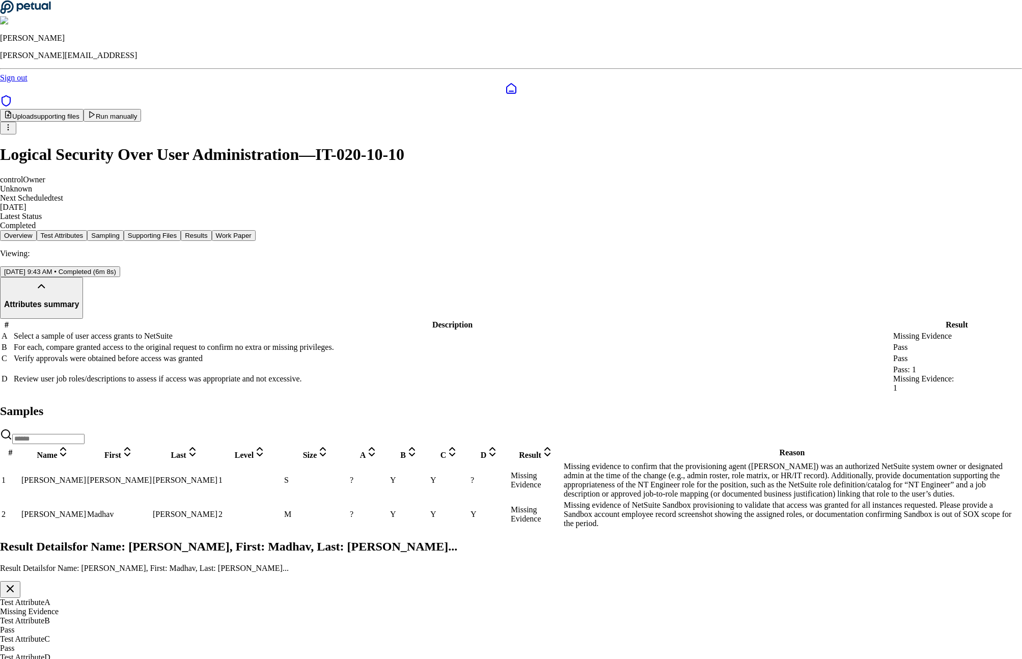
click at [16, 582] on icon "button" at bounding box center [10, 588] width 12 height 12
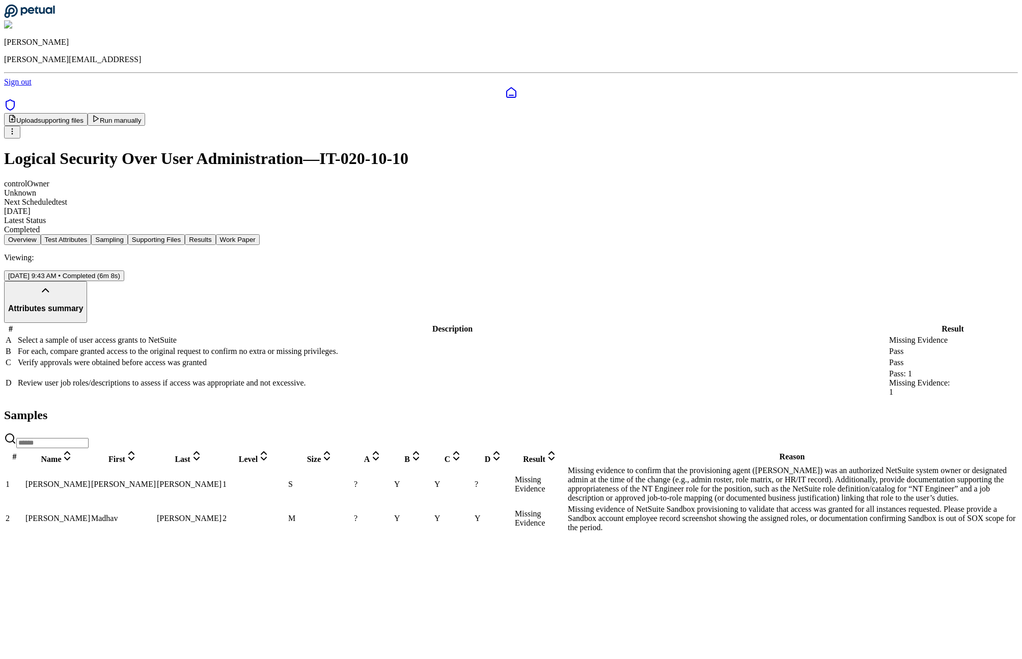
click at [513, 509] on td "Y" at bounding box center [493, 518] width 39 height 29
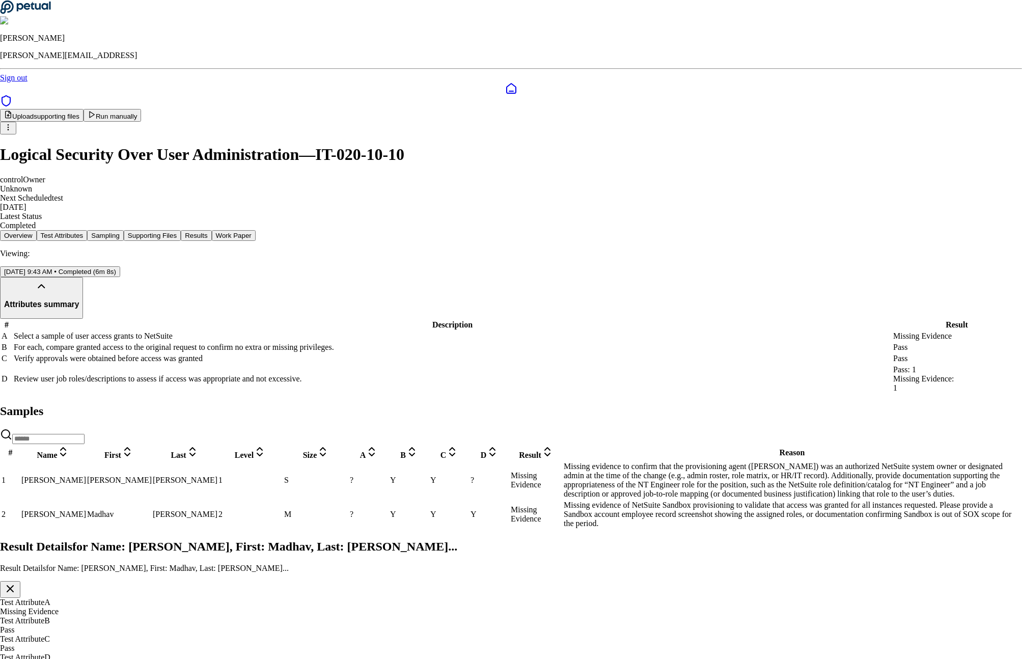
click at [16, 582] on icon "button" at bounding box center [10, 588] width 12 height 12
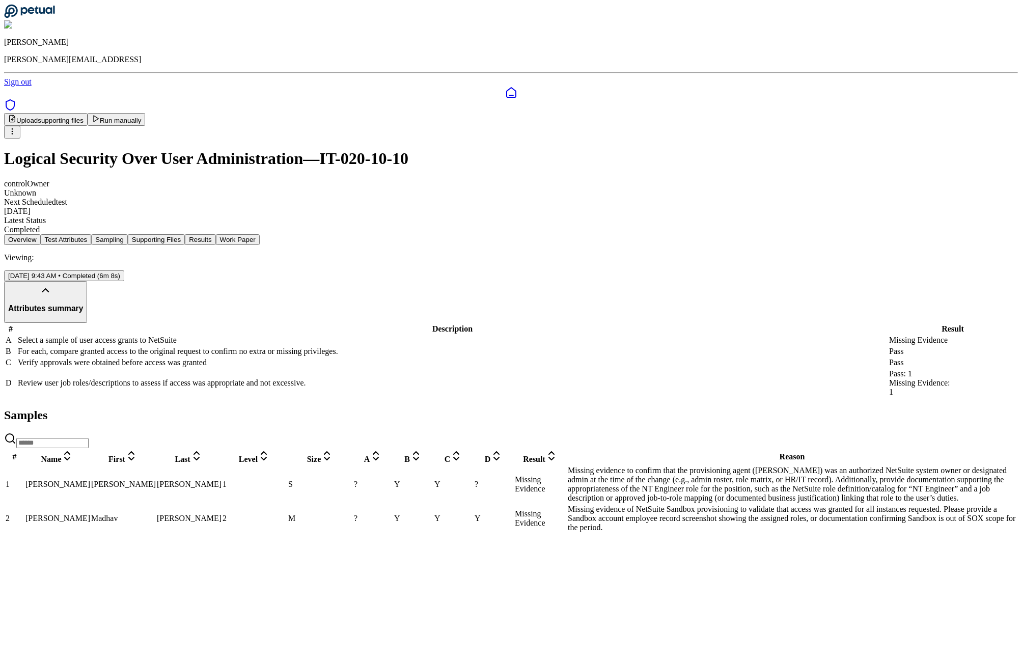
click at [287, 504] on td "2" at bounding box center [254, 518] width 65 height 29
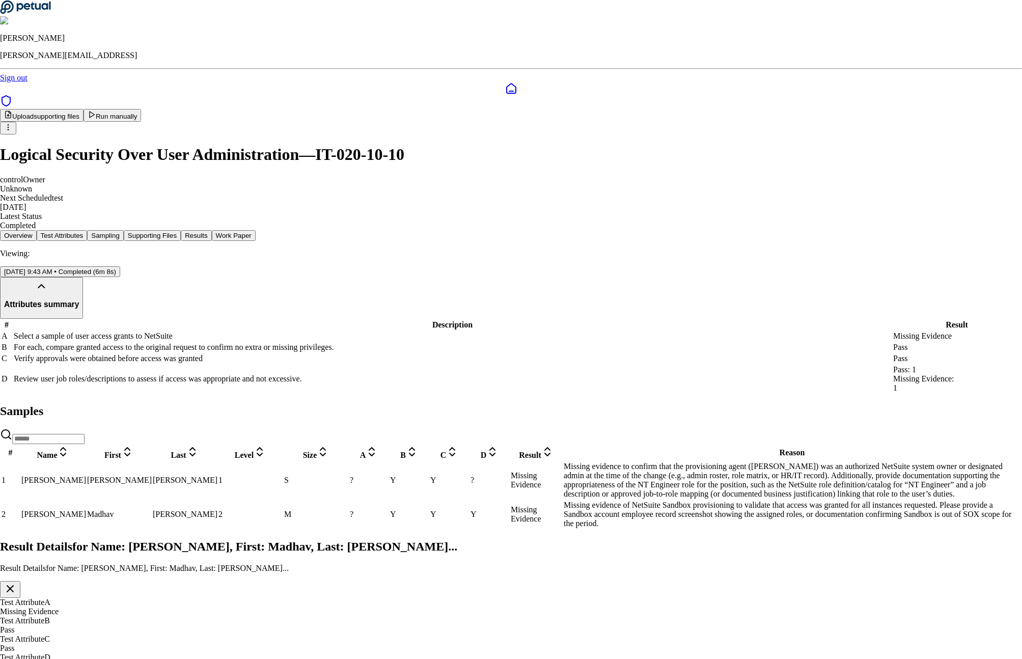
click at [20, 581] on button "button" at bounding box center [10, 589] width 20 height 17
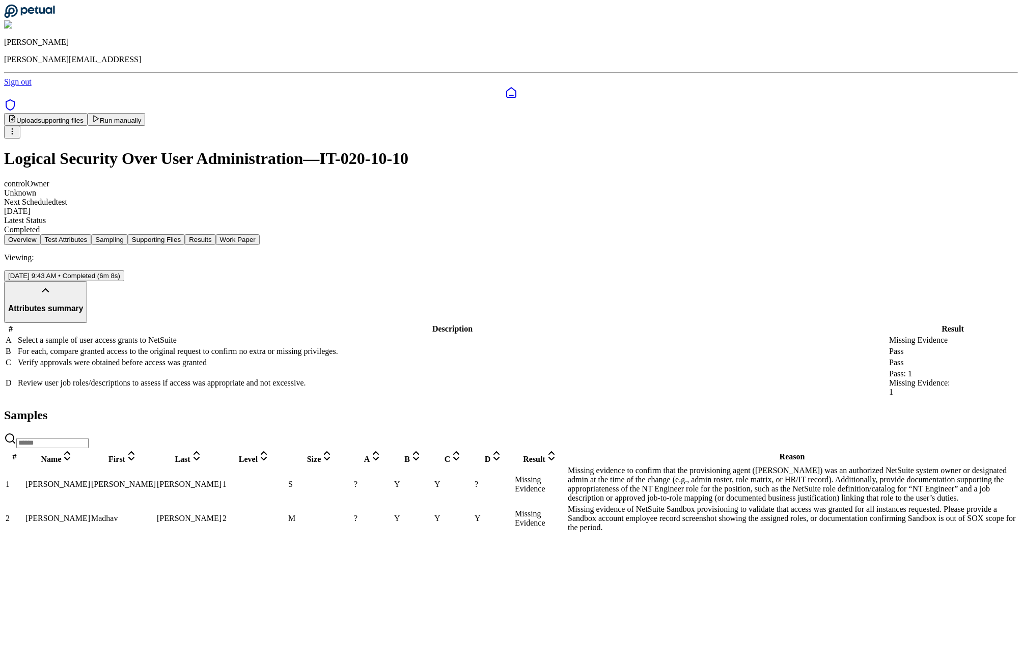
click at [393, 504] on td "?" at bounding box center [372, 518] width 39 height 29
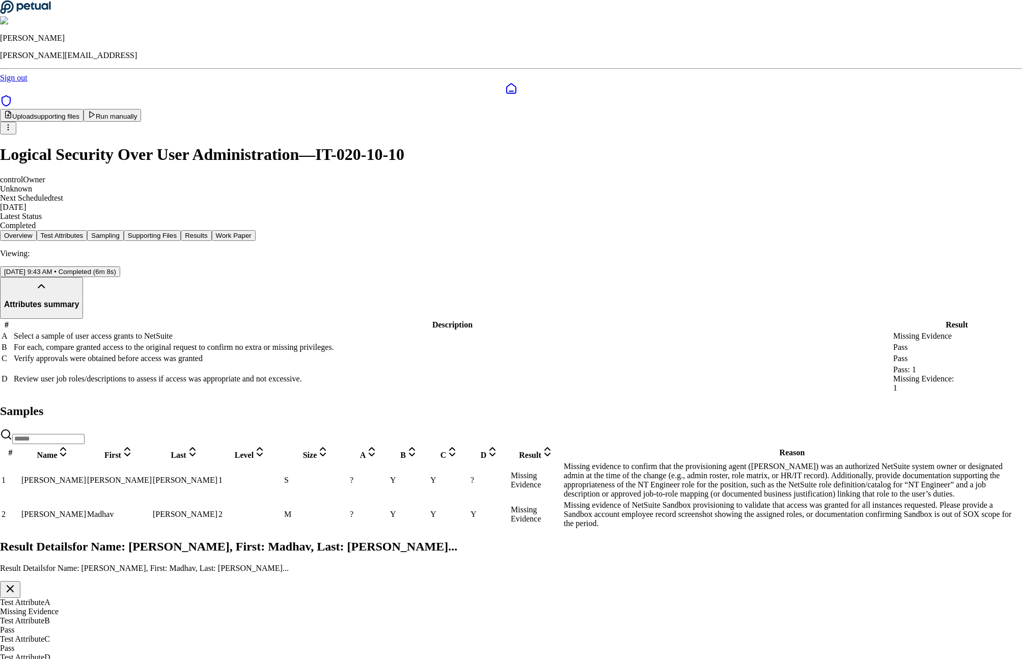
click at [16, 582] on icon "button" at bounding box center [10, 588] width 12 height 12
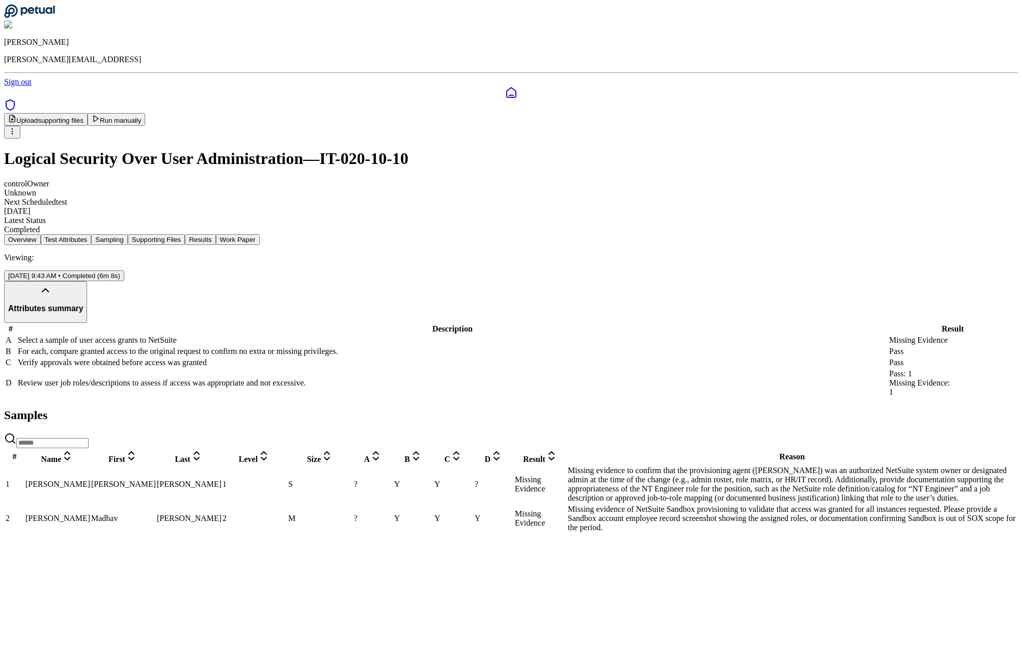
click at [513, 473] on td "?" at bounding box center [493, 484] width 39 height 38
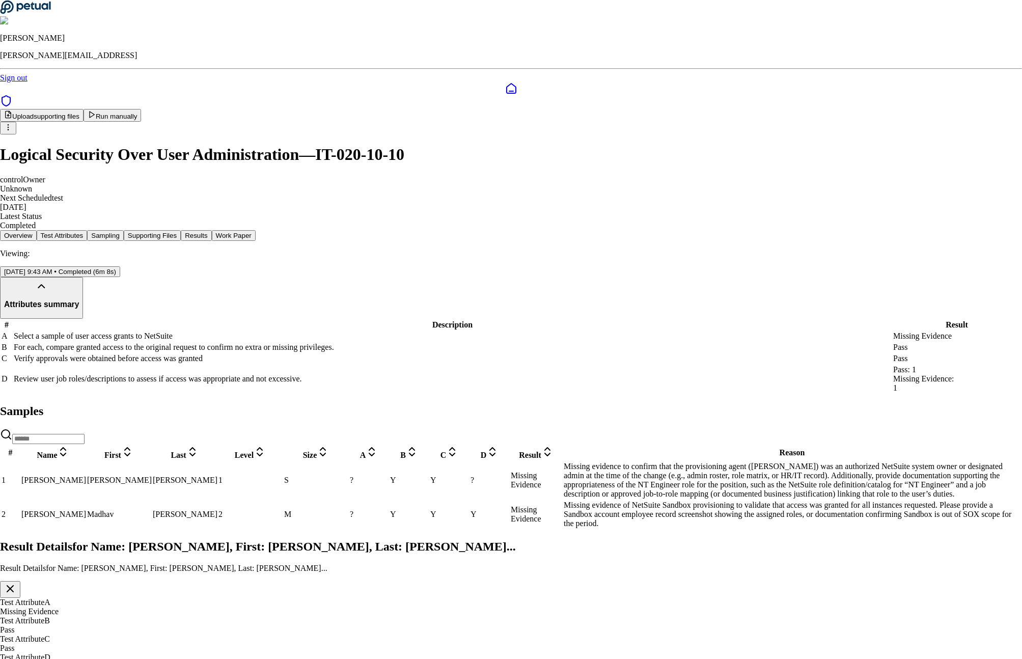
click at [16, 582] on icon "button" at bounding box center [10, 588] width 12 height 12
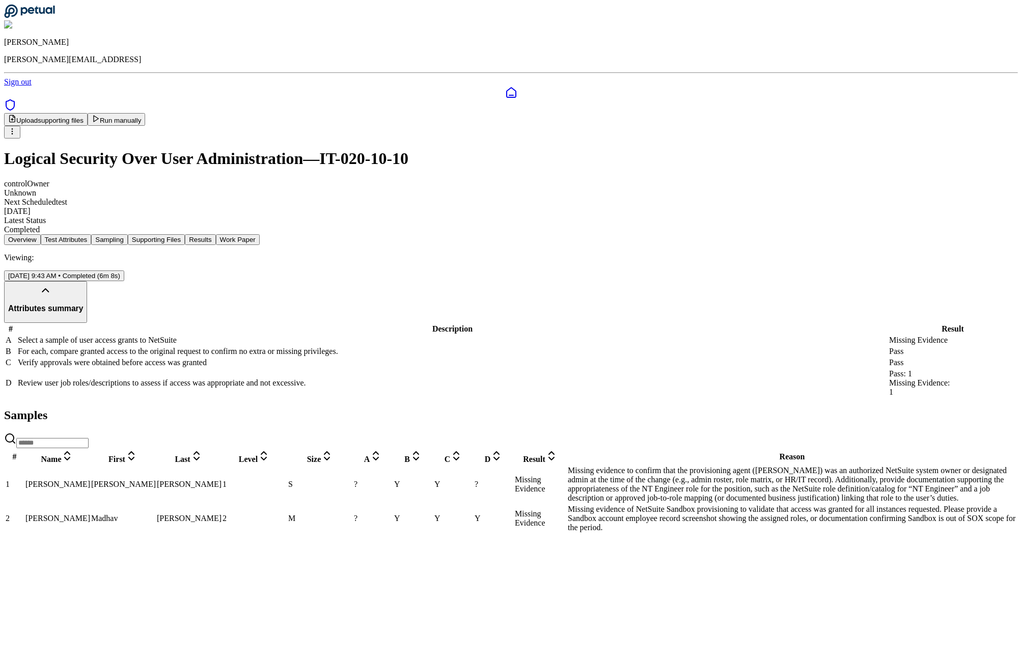
click at [393, 472] on td "?" at bounding box center [372, 484] width 39 height 38
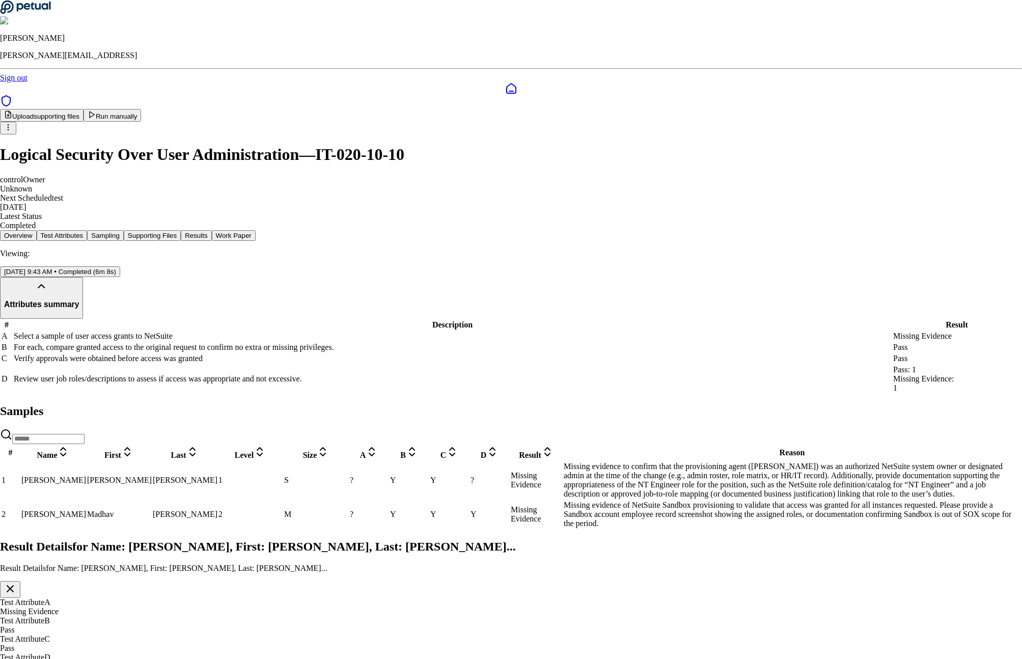
drag, startPoint x: 576, startPoint y: 281, endPoint x: 558, endPoint y: 313, distance: 37.1
click at [13, 585] on icon "button" at bounding box center [10, 588] width 6 height 6
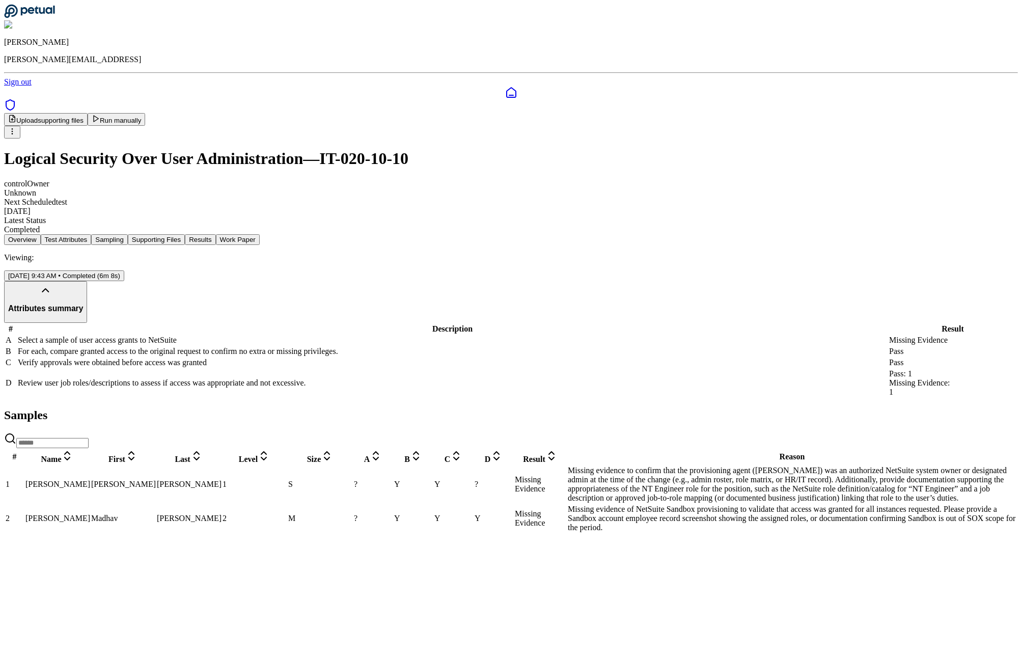
click at [833, 67] on html "James Lee james@petual.ai Sign out Upload supporting files Run manually Logical…" at bounding box center [511, 271] width 1022 height 542
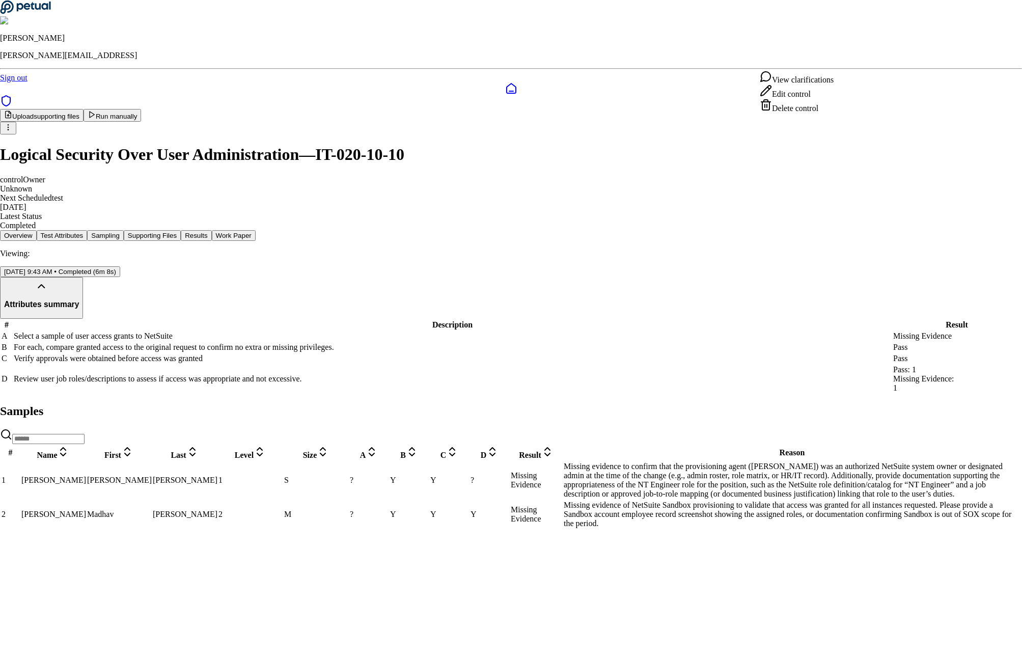
click at [821, 81] on div "View clarifications" at bounding box center [797, 77] width 74 height 14
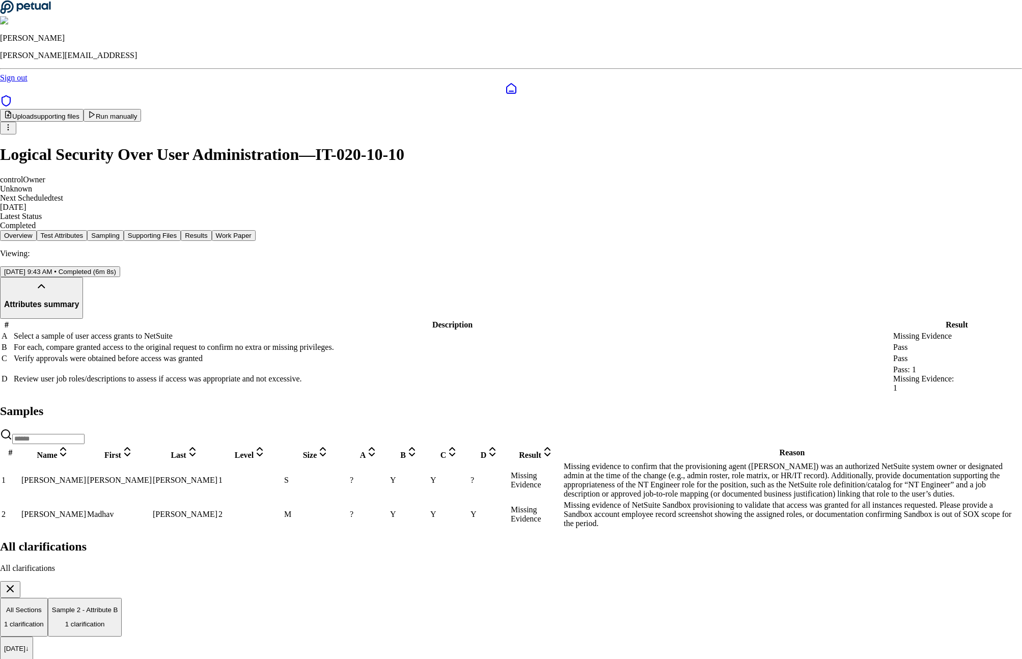
click at [13, 585] on icon "button" at bounding box center [10, 588] width 6 height 6
